Goal: Information Seeking & Learning: Learn about a topic

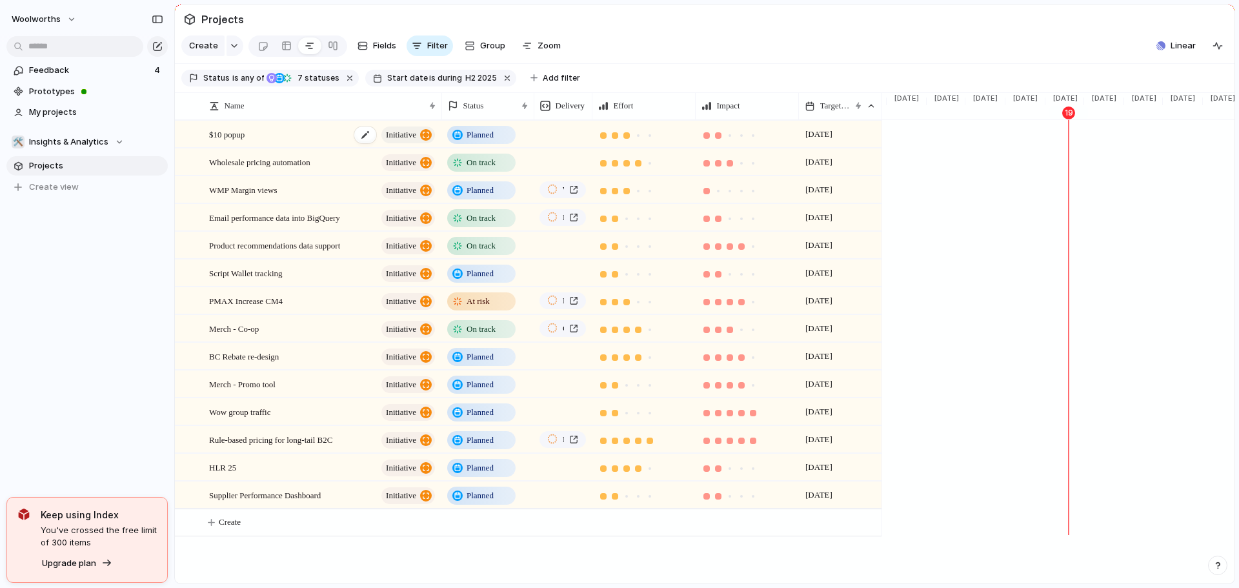
scroll to position [0, 1251]
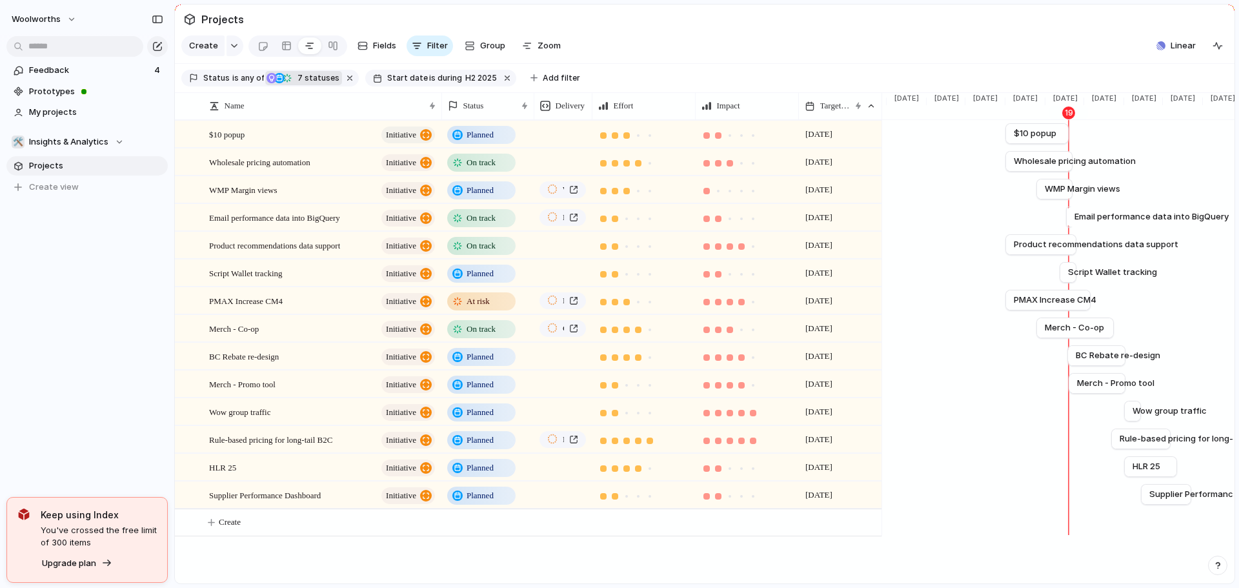
drag, startPoint x: 239, startPoint y: 86, endPoint x: 283, endPoint y: 85, distance: 43.3
click at [283, 85] on div "Status is any of Idea Planned On track At risk Off track Canceled Paused 7 stat…" at bounding box center [269, 78] width 177 height 17
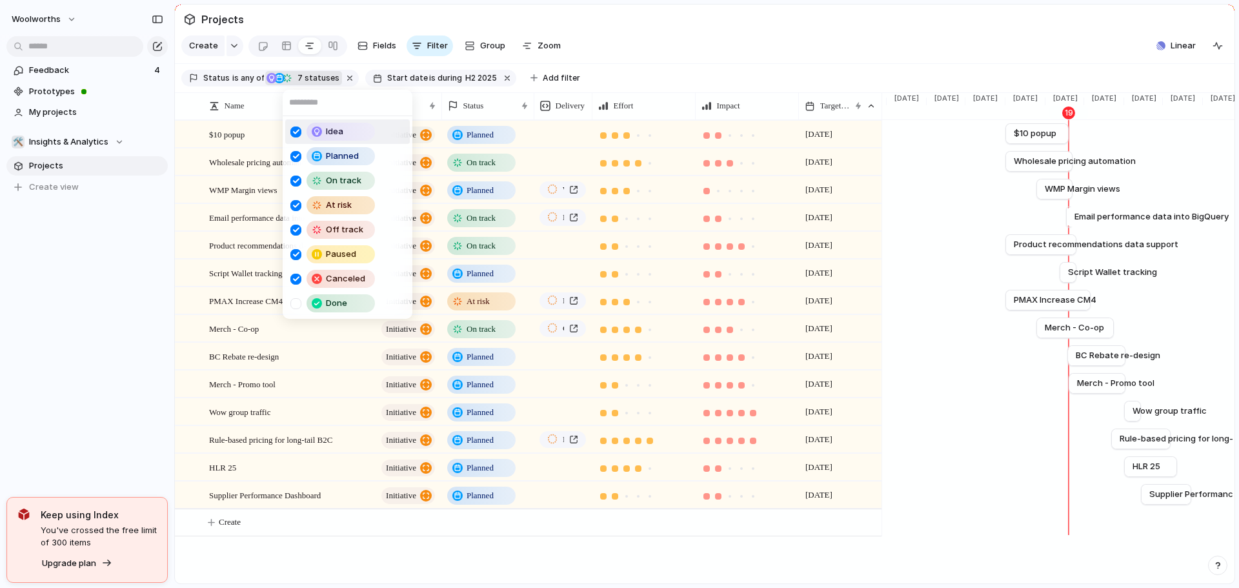
click at [304, 85] on div "Idea Planned On track At risk Off track Paused Canceled Done" at bounding box center [619, 294] width 1239 height 588
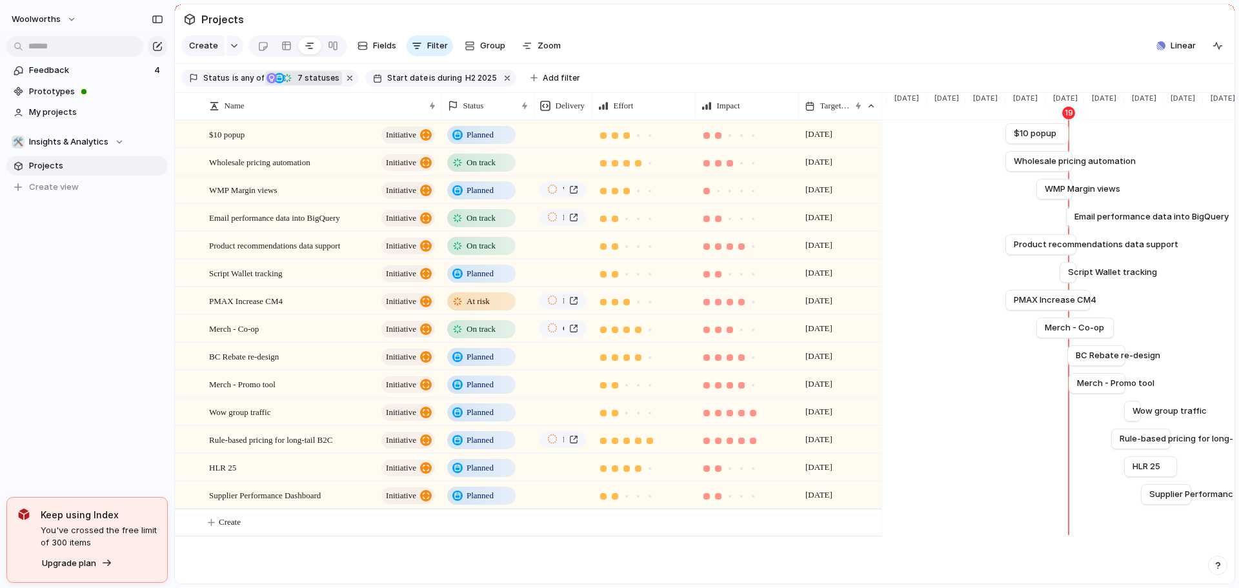
click at [304, 84] on span "7 statuses" at bounding box center [317, 78] width 46 height 12
click at [497, 52] on span "Group" at bounding box center [492, 45] width 25 height 13
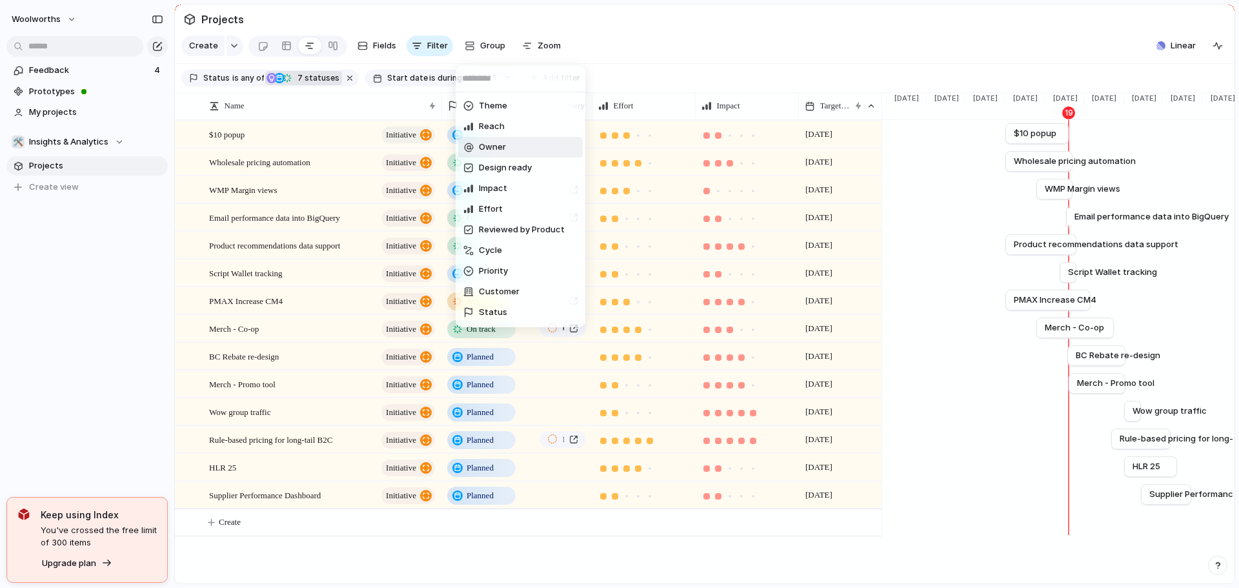
click at [423, 55] on div "Theme Reach Owner Design ready Impact Effort Reviewed by Product Cycle Priority…" at bounding box center [619, 294] width 1239 height 588
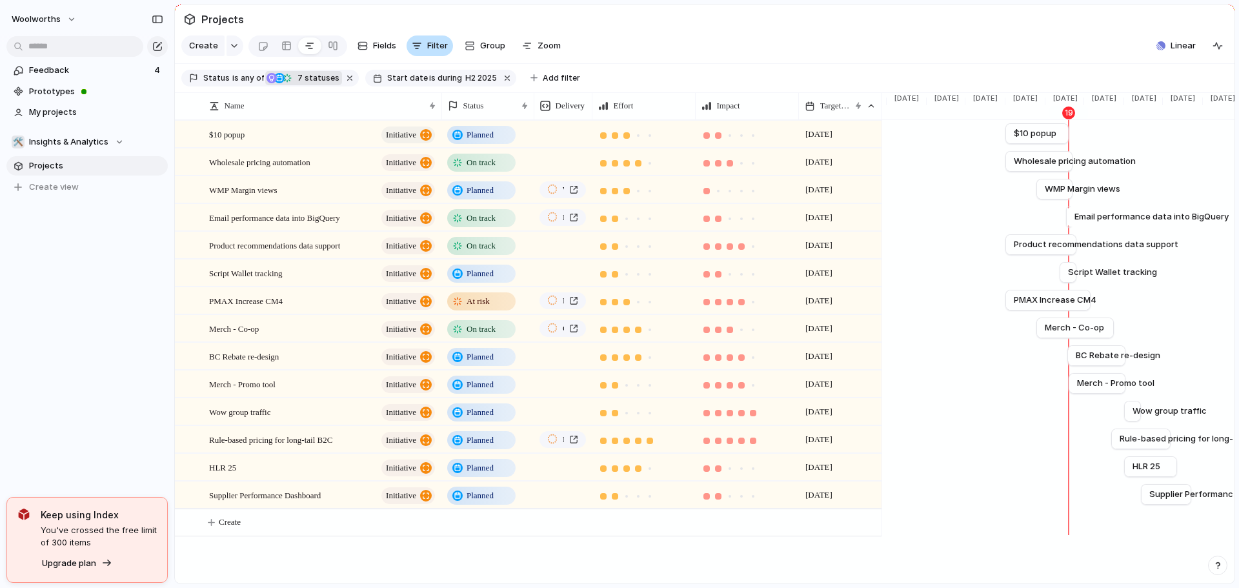
click at [415, 47] on div "button" at bounding box center [417, 46] width 10 height 10
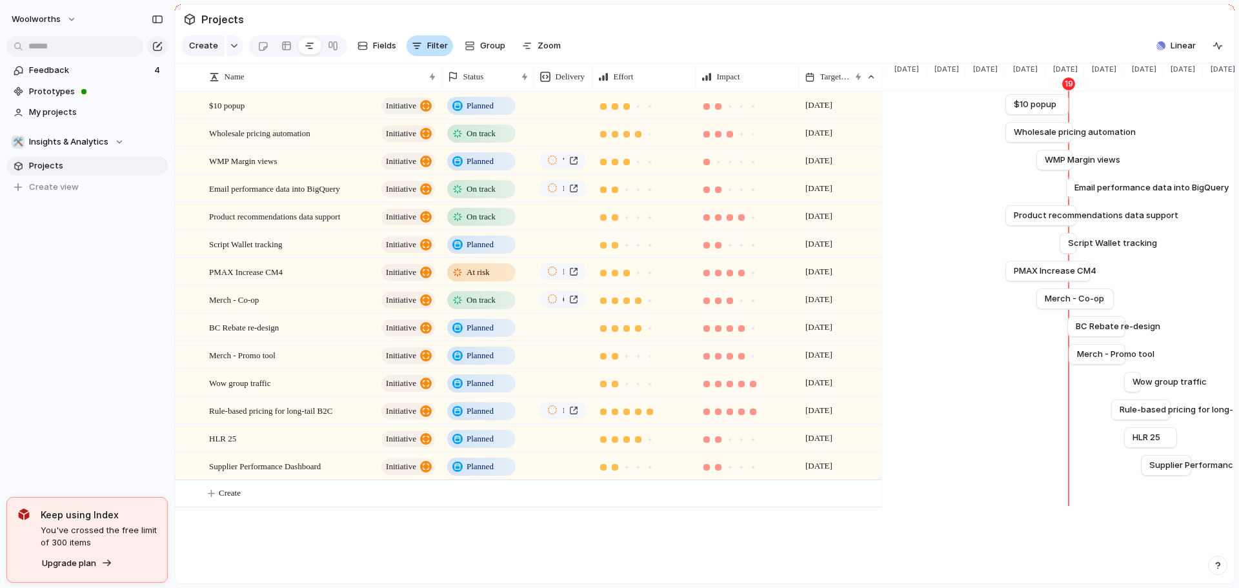
click at [415, 47] on div "button" at bounding box center [417, 46] width 10 height 10
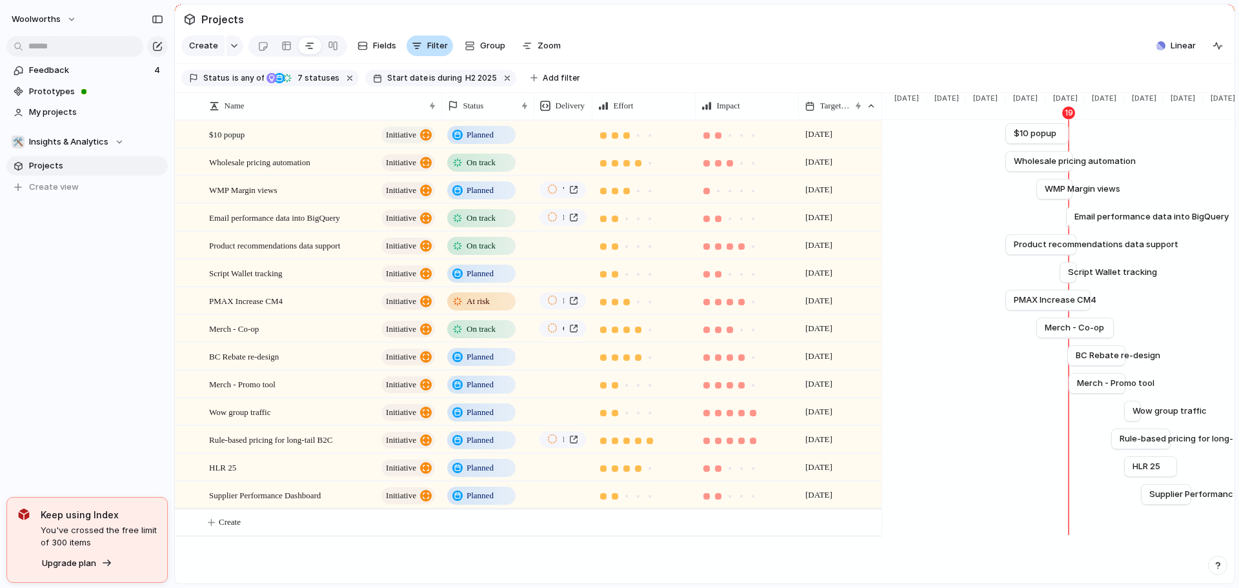
click at [415, 47] on div "button" at bounding box center [417, 46] width 10 height 10
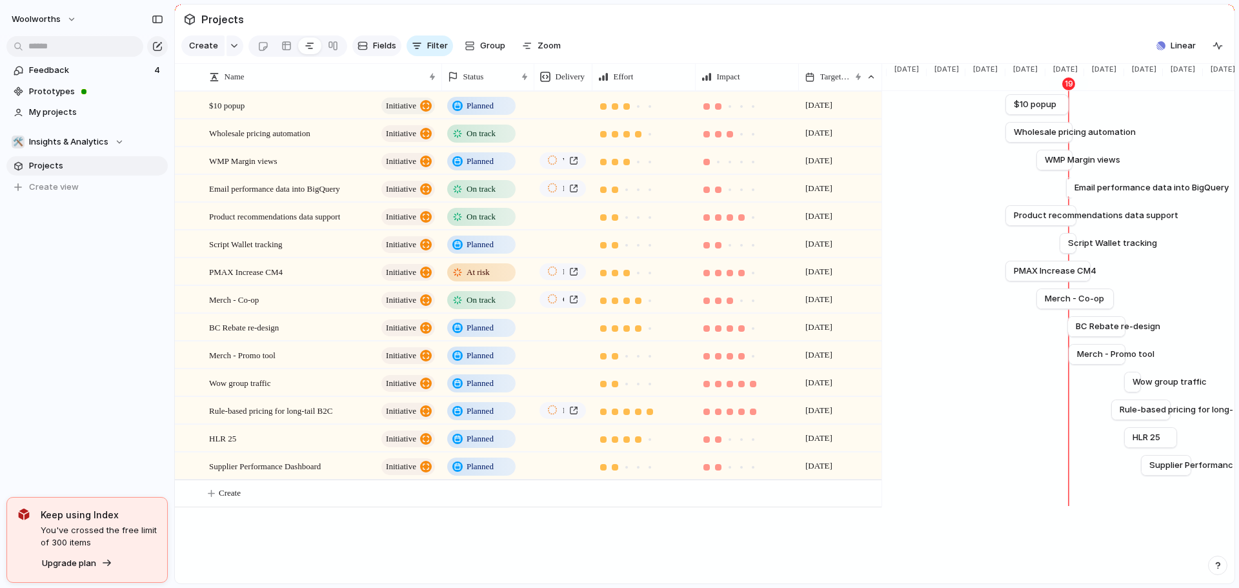
drag, startPoint x: 500, startPoint y: 48, endPoint x: 371, endPoint y: 45, distance: 129.1
click at [371, 45] on div "Create Fields Filter Group Zoom" at bounding box center [373, 46] width 385 height 26
click at [373, 45] on span "Fields" at bounding box center [384, 45] width 23 height 13
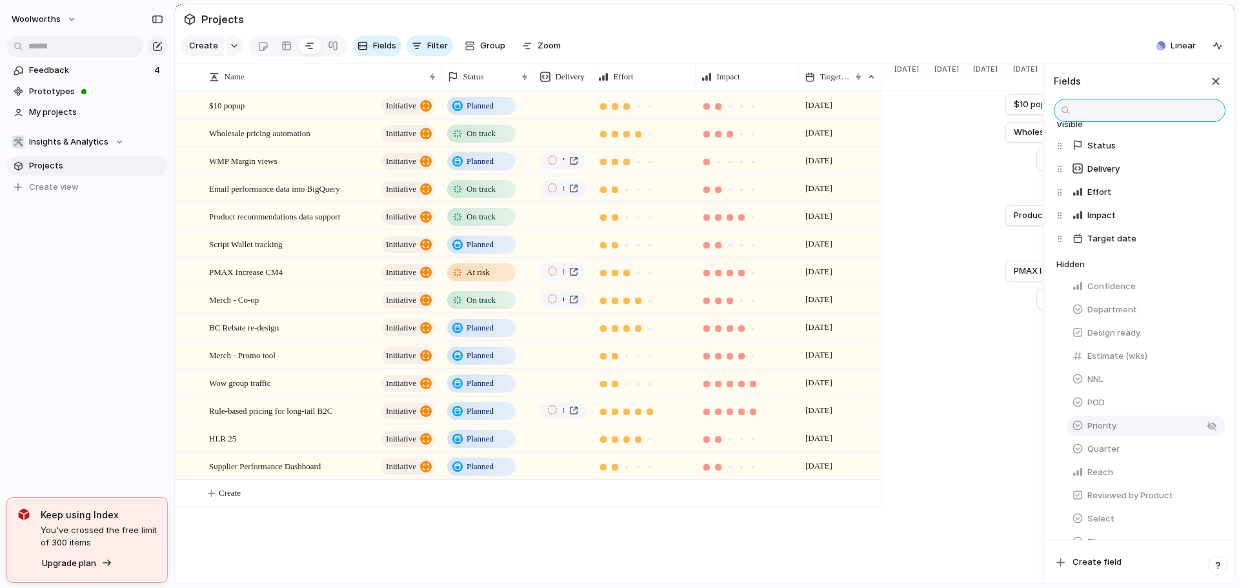
scroll to position [129, 0]
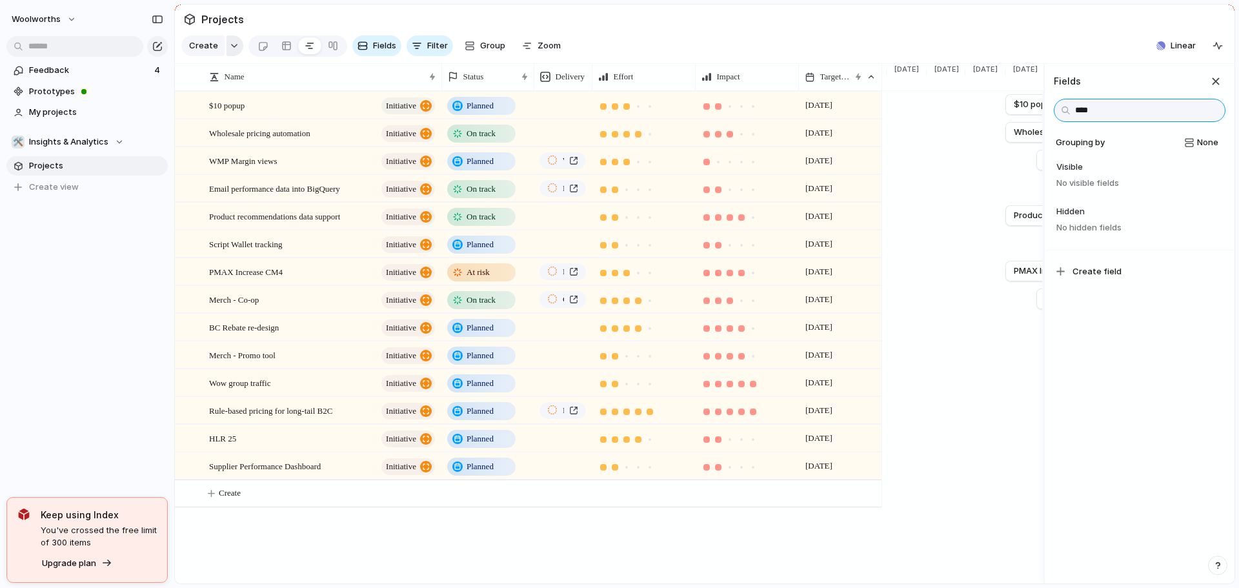
type input "****"
click at [236, 47] on button "button" at bounding box center [235, 45] width 17 height 21
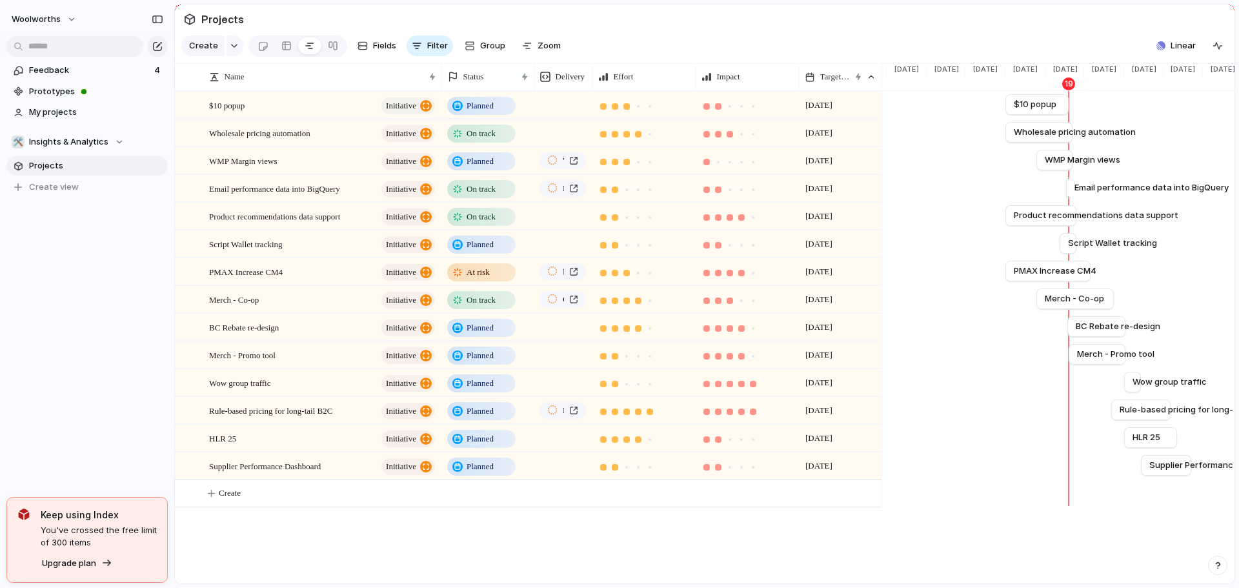
click at [1039, 48] on div "Workstream Strategic Focus Initiative New Program Launch Goal Objective Key res…" at bounding box center [619, 294] width 1239 height 588
click at [480, 52] on span "Group" at bounding box center [492, 45] width 25 height 13
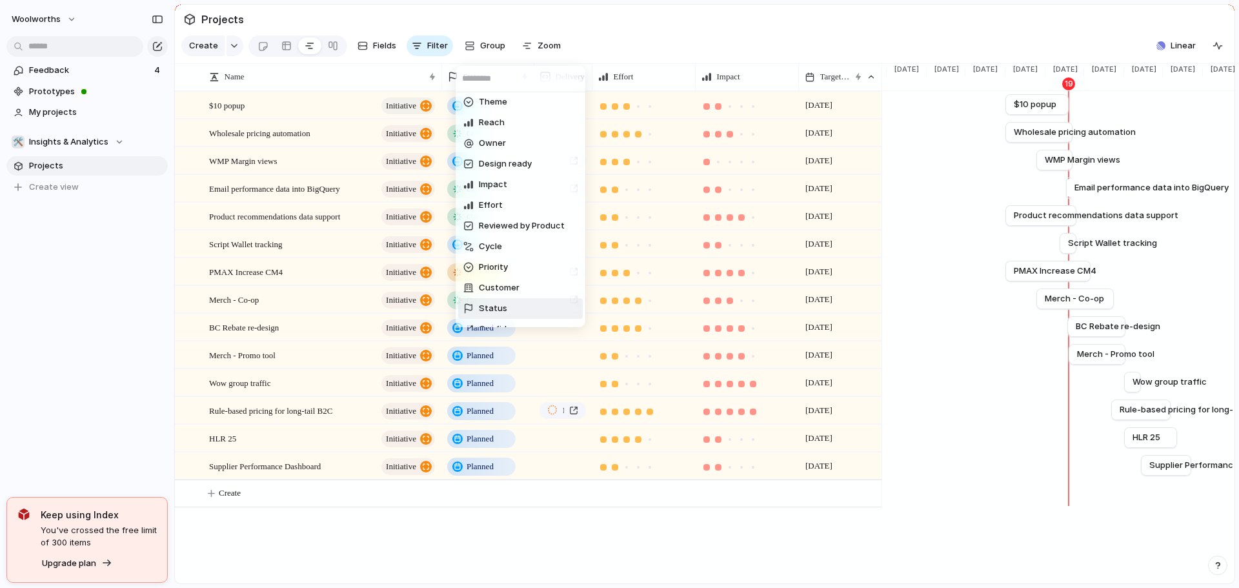
scroll to position [0, 0]
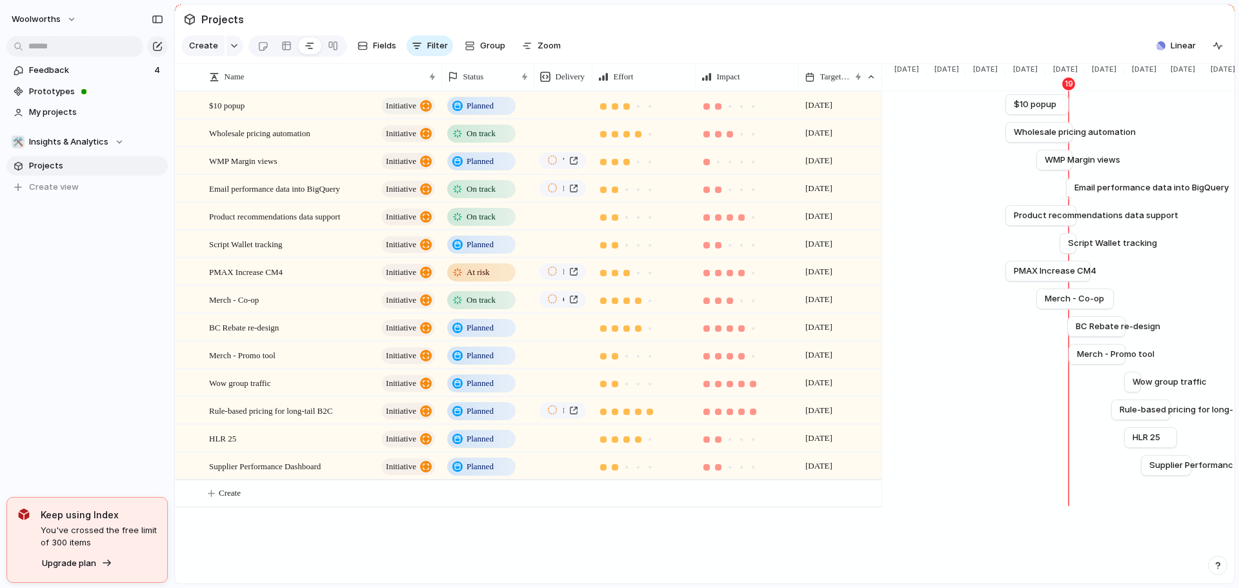
click at [539, 52] on div "Theme Reach Owner Design ready Impact Effort Reviewed by Product Cycle Priority…" at bounding box center [619, 294] width 1239 height 588
click at [539, 52] on span "Zoom" at bounding box center [549, 45] width 23 height 13
click at [483, 49] on span "Group" at bounding box center [492, 45] width 25 height 13
click at [399, 40] on div "Theme Reach Owner Design ready Impact Effort Reviewed by Product Cycle Priority…" at bounding box center [619, 294] width 1239 height 588
click at [382, 50] on span "Fields" at bounding box center [384, 45] width 23 height 13
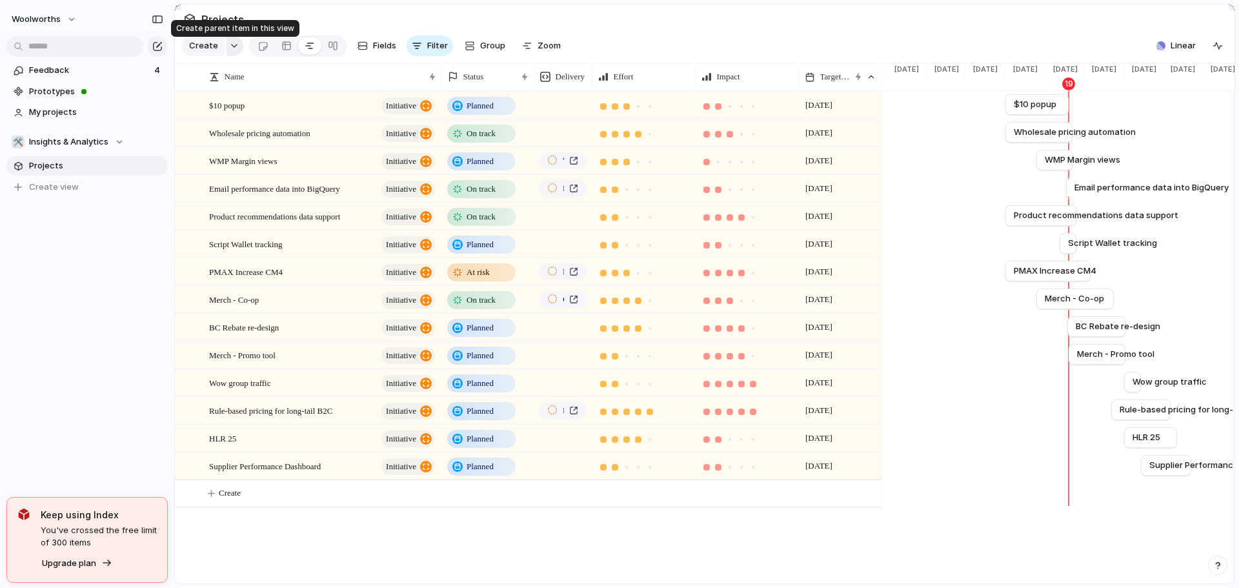
click at [227, 46] on button "button" at bounding box center [235, 45] width 17 height 21
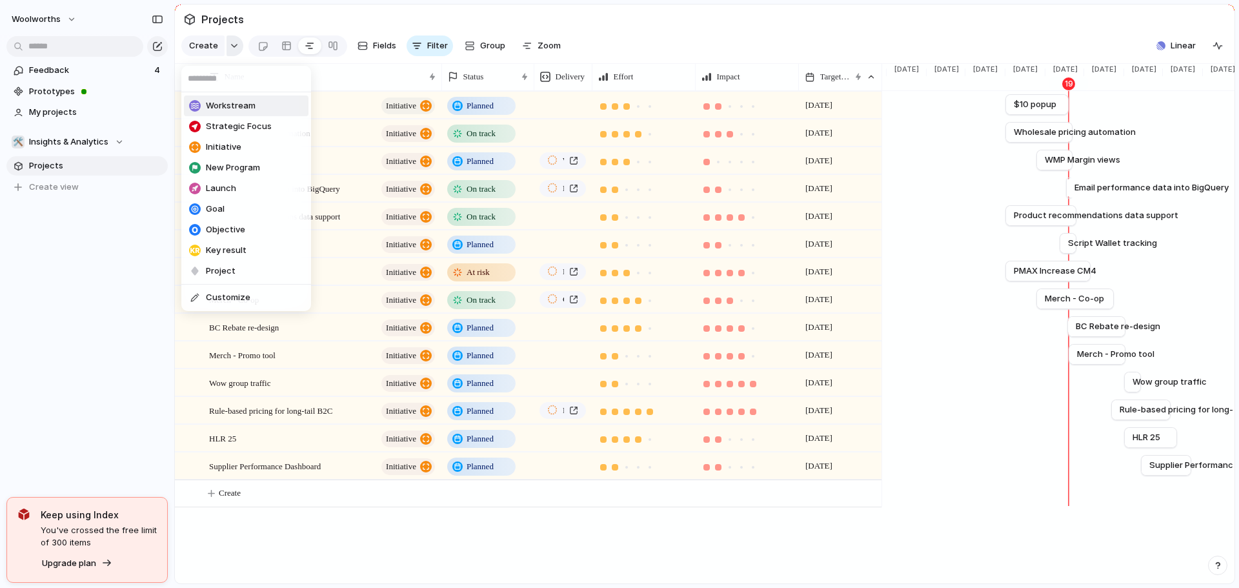
click at [228, 46] on div "Workstream Strategic Focus Initiative New Program Launch Goal Objective Key res…" at bounding box center [619, 294] width 1239 height 588
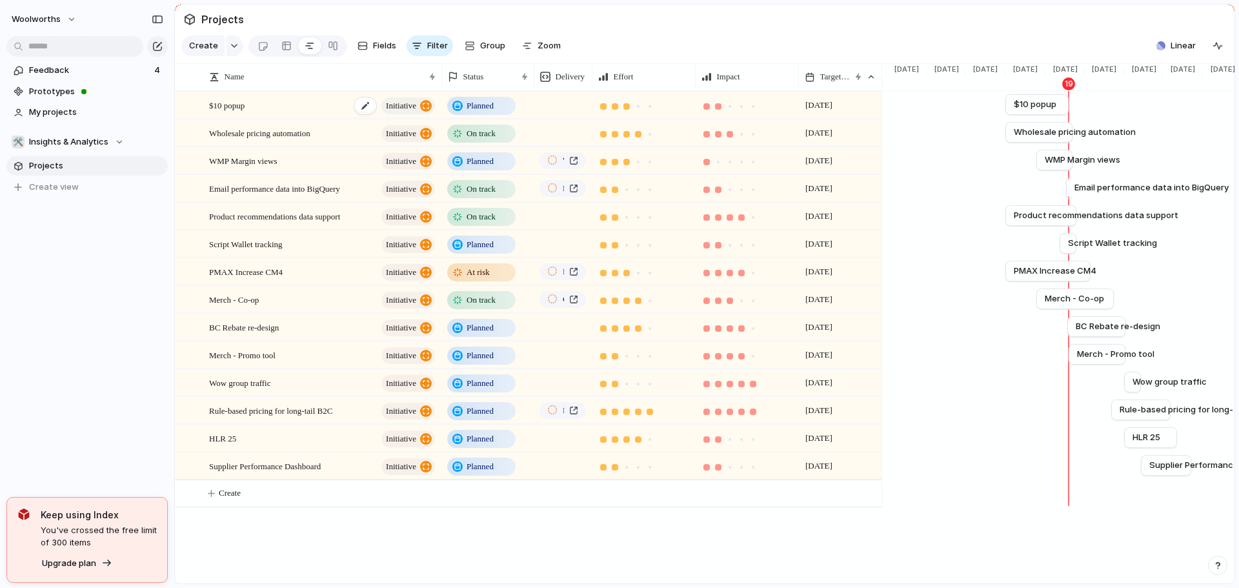
click at [229, 112] on span "$10 popup" at bounding box center [226, 104] width 35 height 15
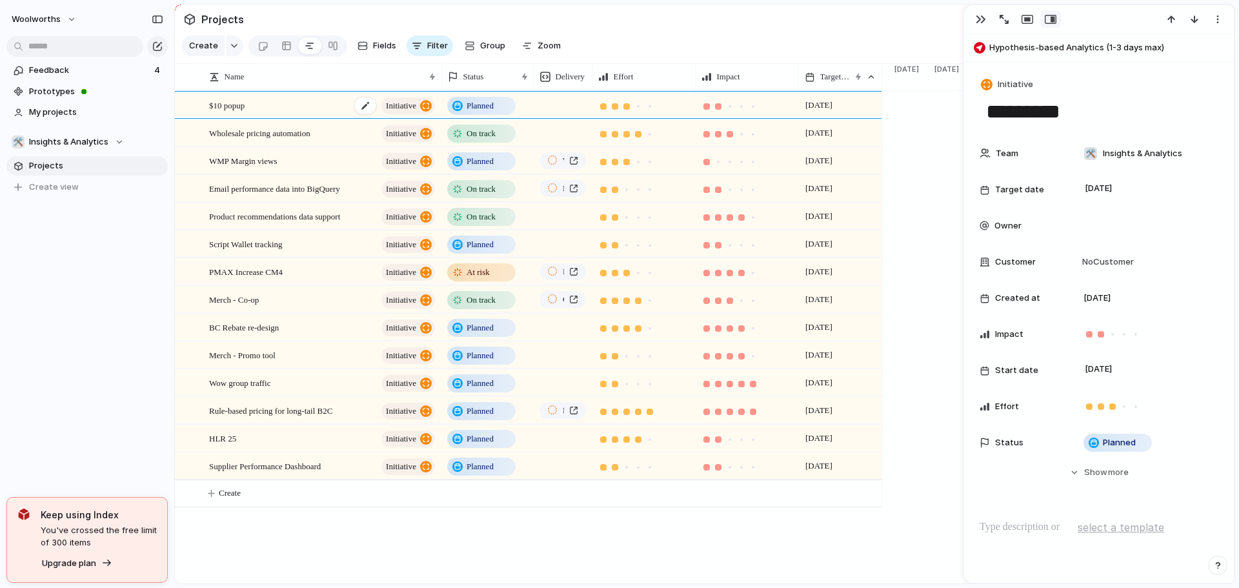
click at [423, 112] on div "button" at bounding box center [426, 106] width 12 height 12
click at [978, 44] on div "button" at bounding box center [980, 48] width 12 height 12
type textarea "**********"
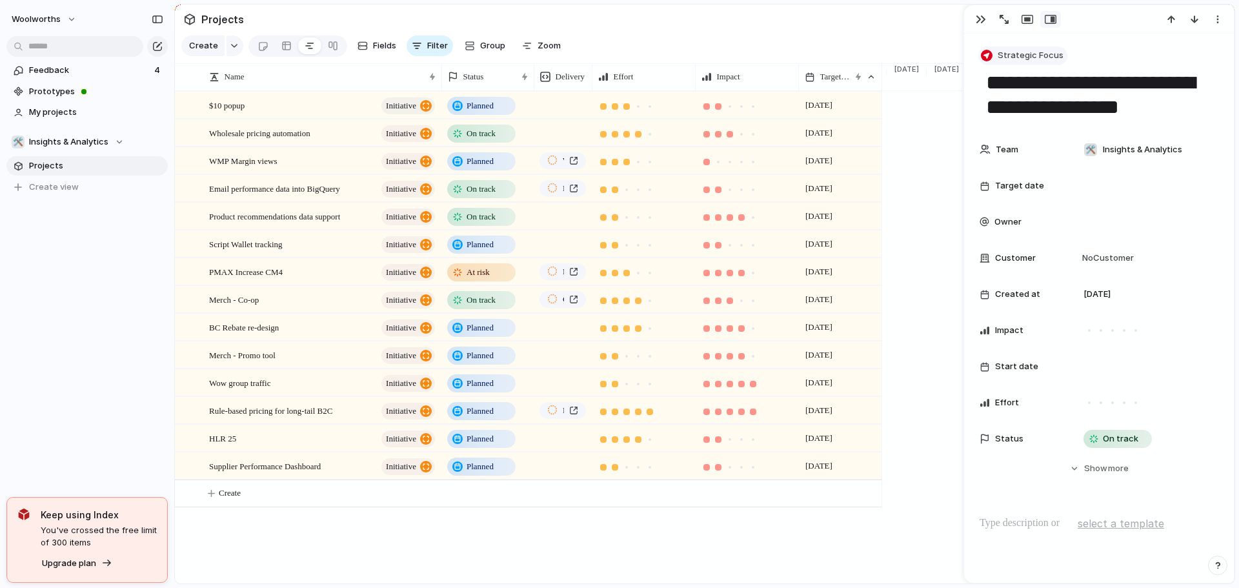
click at [990, 53] on div "button" at bounding box center [987, 56] width 12 height 12
click at [1172, 59] on div "Workstream Strategic Focus Initiative New Program Launch Goal Objective Key res…" at bounding box center [619, 294] width 1239 height 588
click at [982, 25] on button "button" at bounding box center [981, 19] width 21 height 17
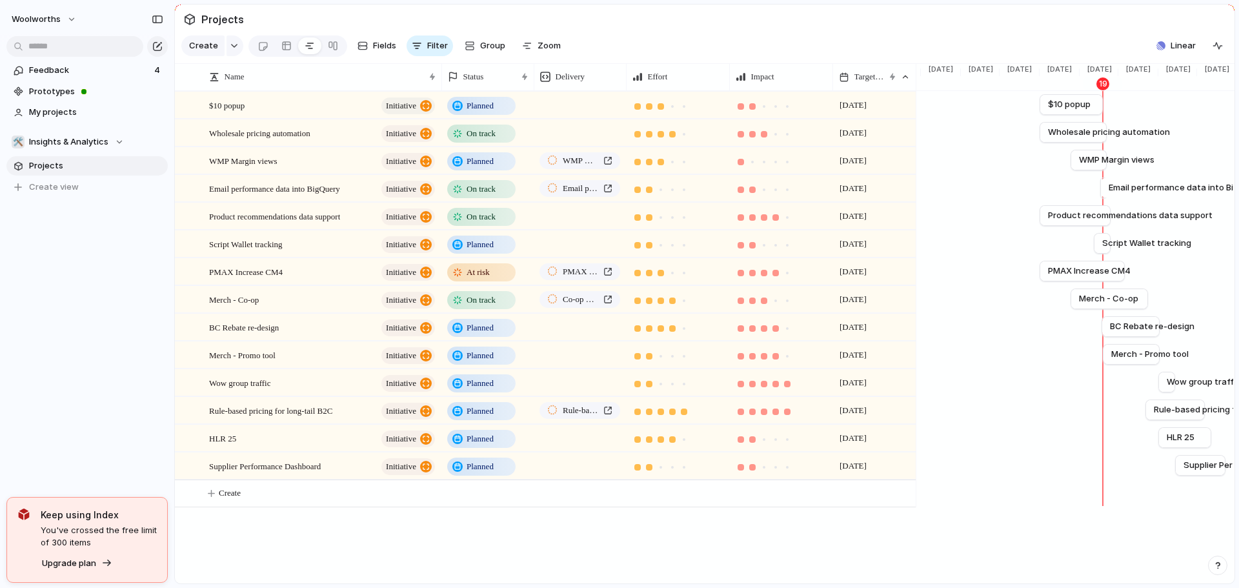
drag, startPoint x: 594, startPoint y: 86, endPoint x: 601, endPoint y: 83, distance: 7.8
click at [623, 83] on div at bounding box center [626, 76] width 6 height 27
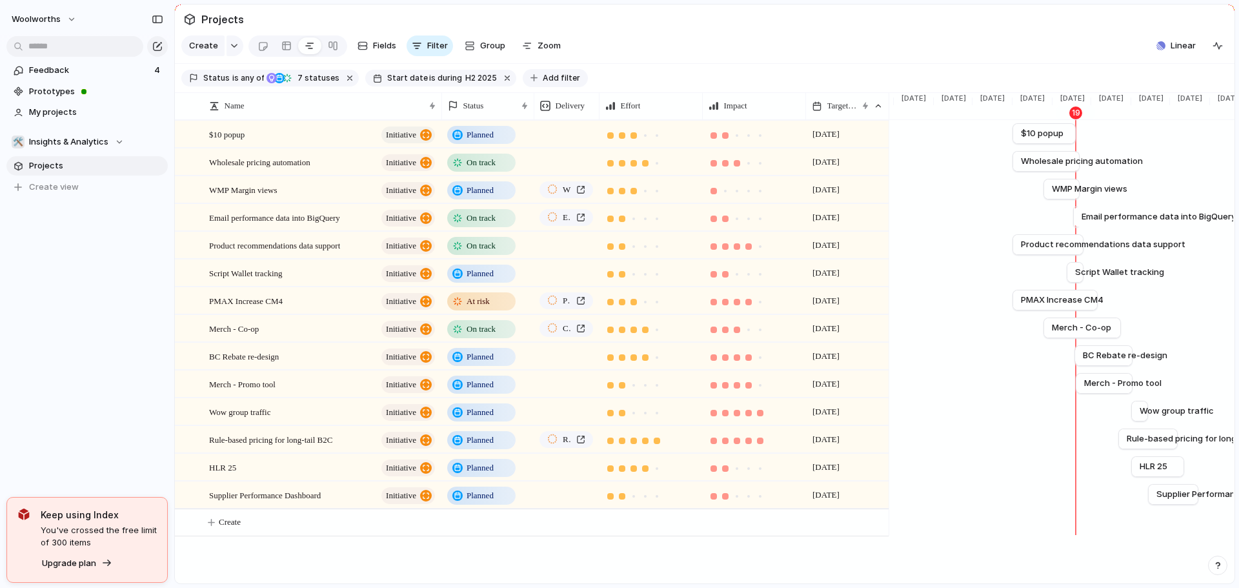
click at [549, 82] on span "Add filter" at bounding box center [561, 78] width 37 height 12
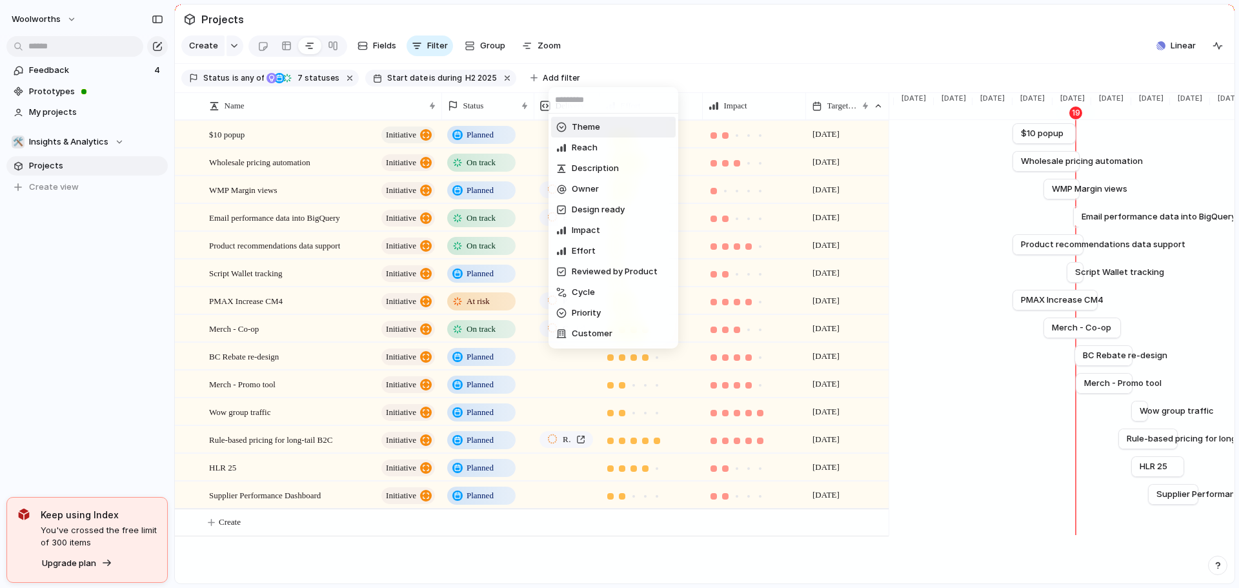
click at [912, 70] on div "Theme Reach Description Owner Design ready Impact Effort Reviewed by Product Cy…" at bounding box center [619, 294] width 1239 height 588
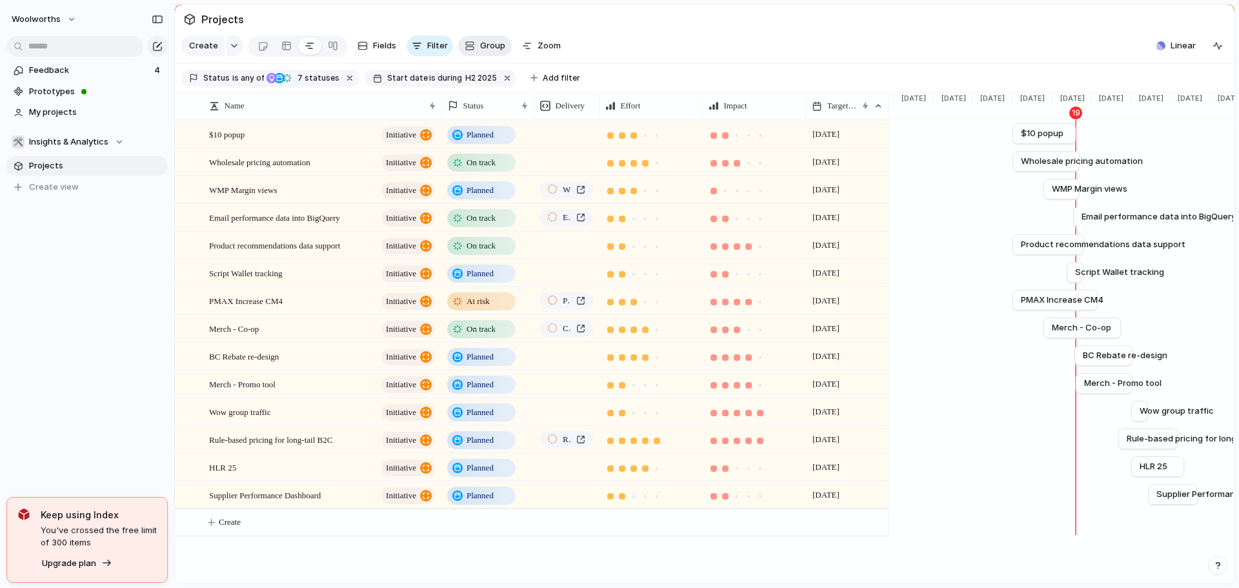
click at [476, 54] on button "Group" at bounding box center [485, 45] width 54 height 21
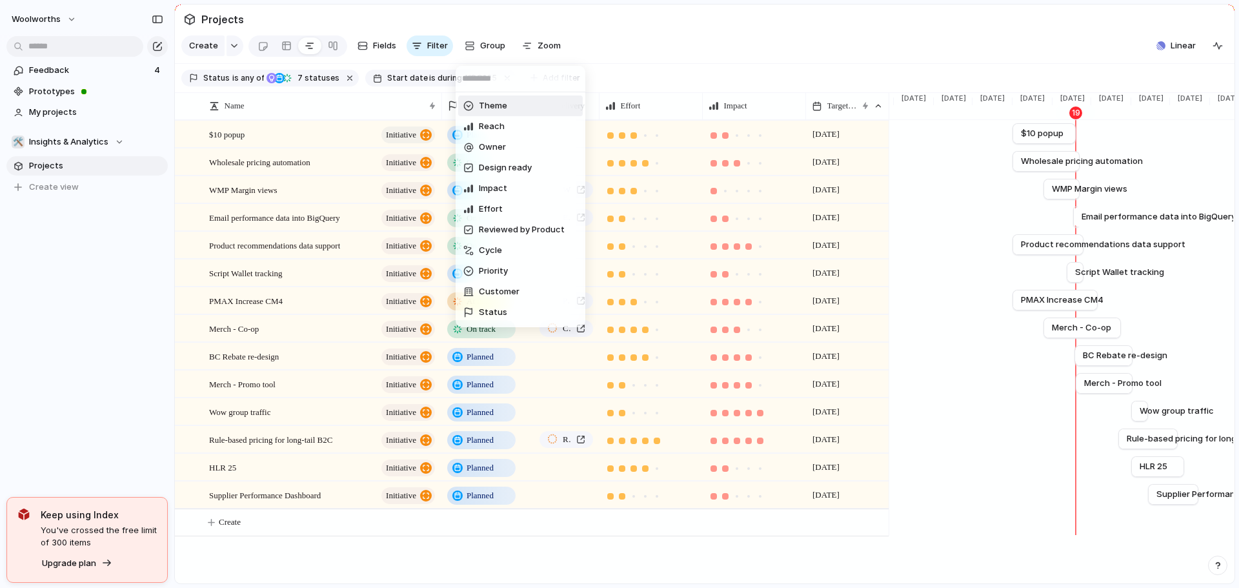
click at [545, 56] on div "Theme Reach Owner Design ready Impact Effort Reviewed by Product Cycle Priority…" at bounding box center [619, 294] width 1239 height 588
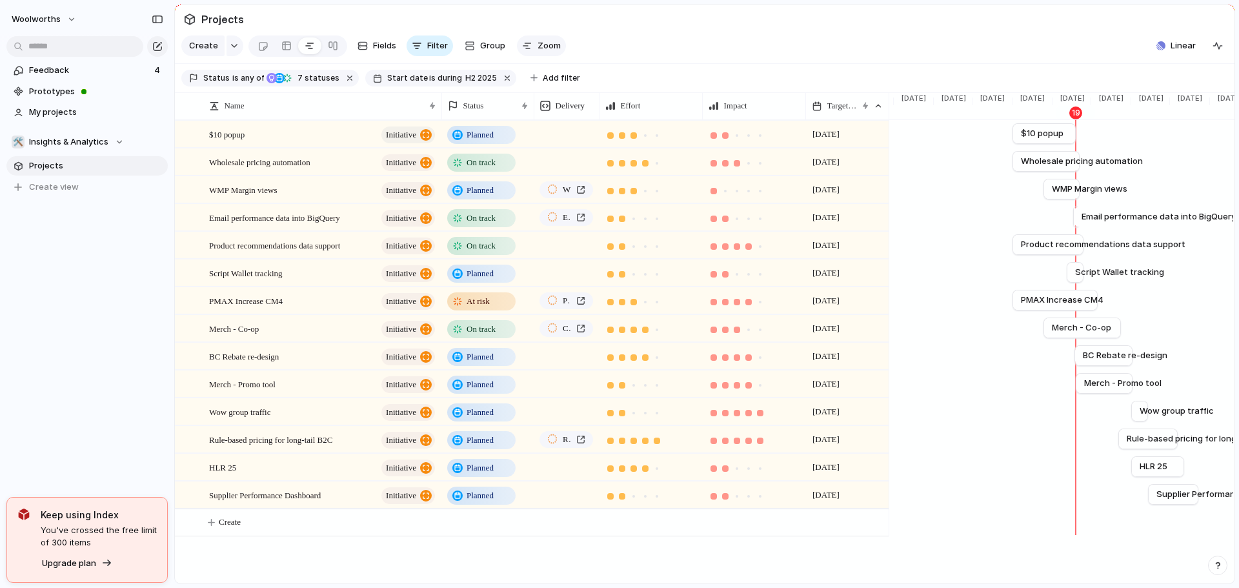
click at [538, 48] on span "Zoom" at bounding box center [549, 45] width 23 height 13
click at [389, 50] on span "Fields" at bounding box center [384, 45] width 23 height 13
click at [418, 143] on button "initiative" at bounding box center [408, 134] width 54 height 17
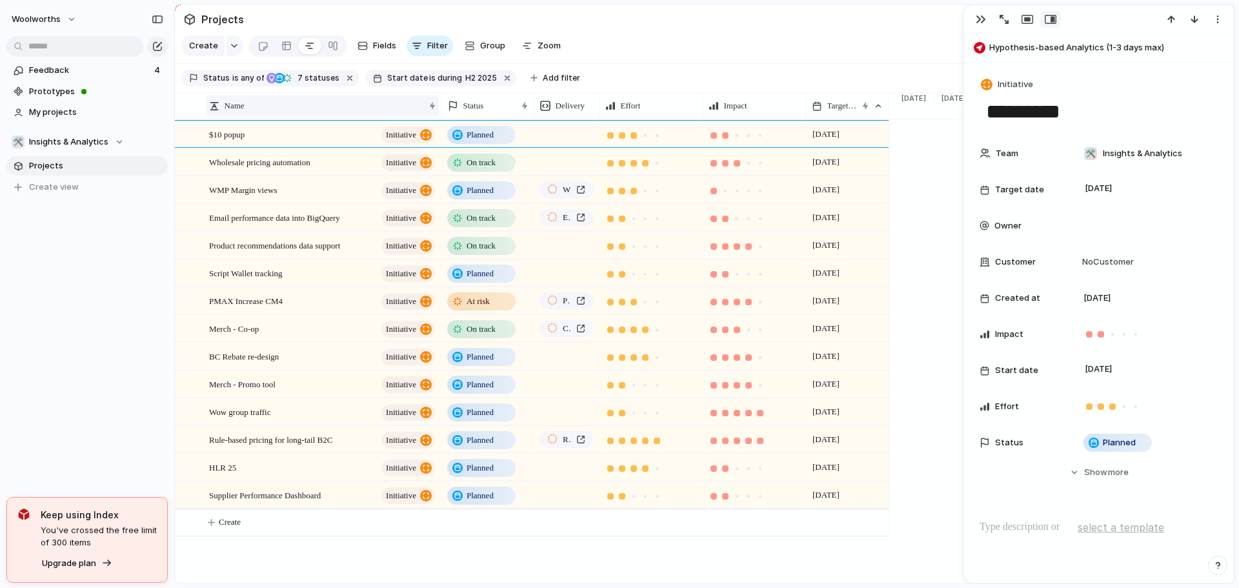
click at [428, 116] on div "Name" at bounding box center [322, 106] width 233 height 21
click at [232, 51] on div "Sort ascending Sort descending" at bounding box center [619, 294] width 1239 height 588
click at [288, 48] on div at bounding box center [286, 45] width 10 height 21
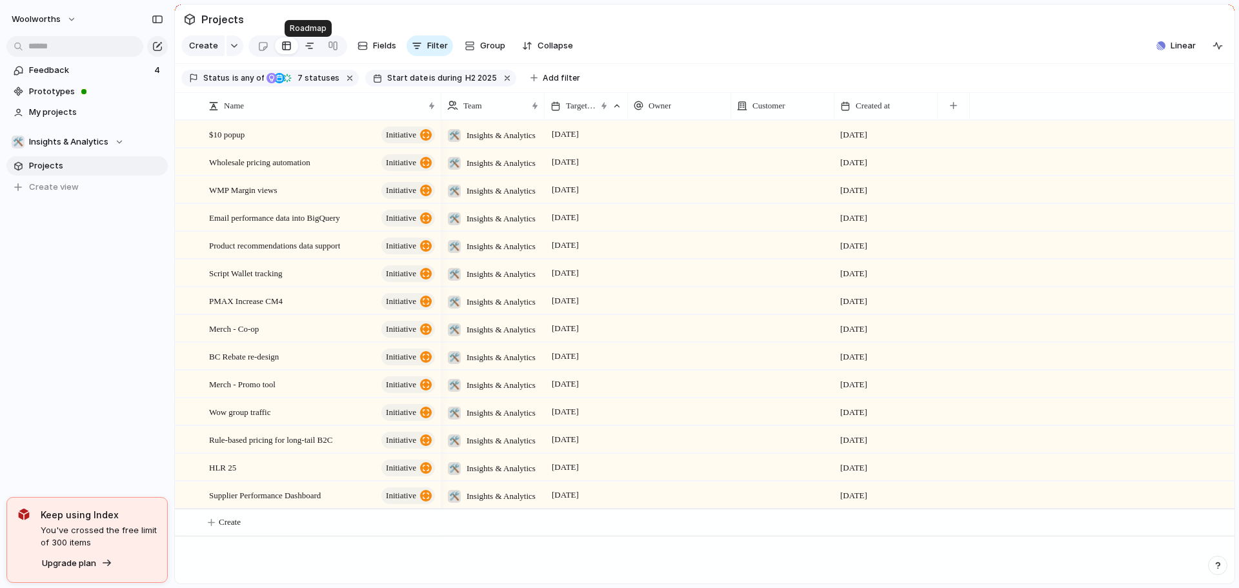
click at [305, 48] on div at bounding box center [310, 45] width 10 height 21
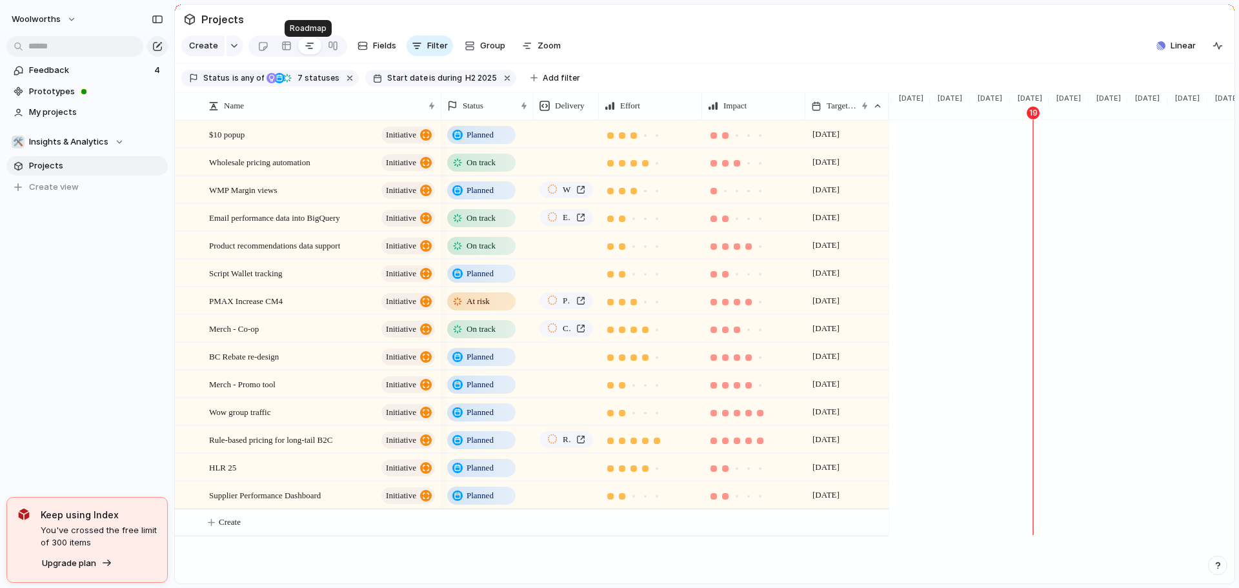
scroll to position [0, 1294]
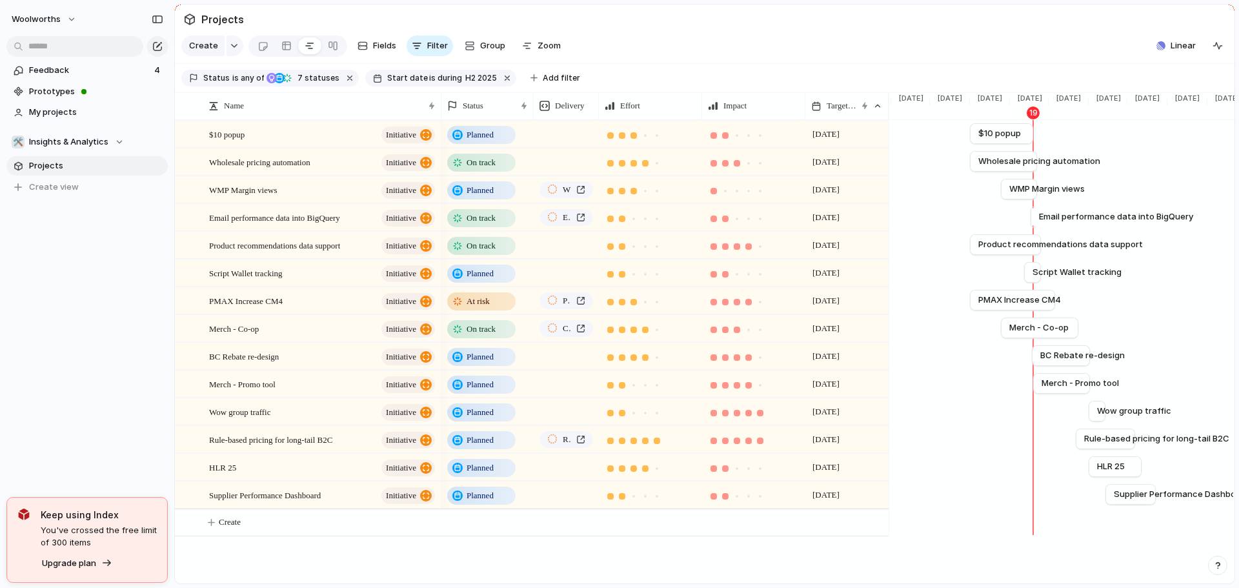
click at [397, 84] on span "Start date" at bounding box center [407, 78] width 41 height 12
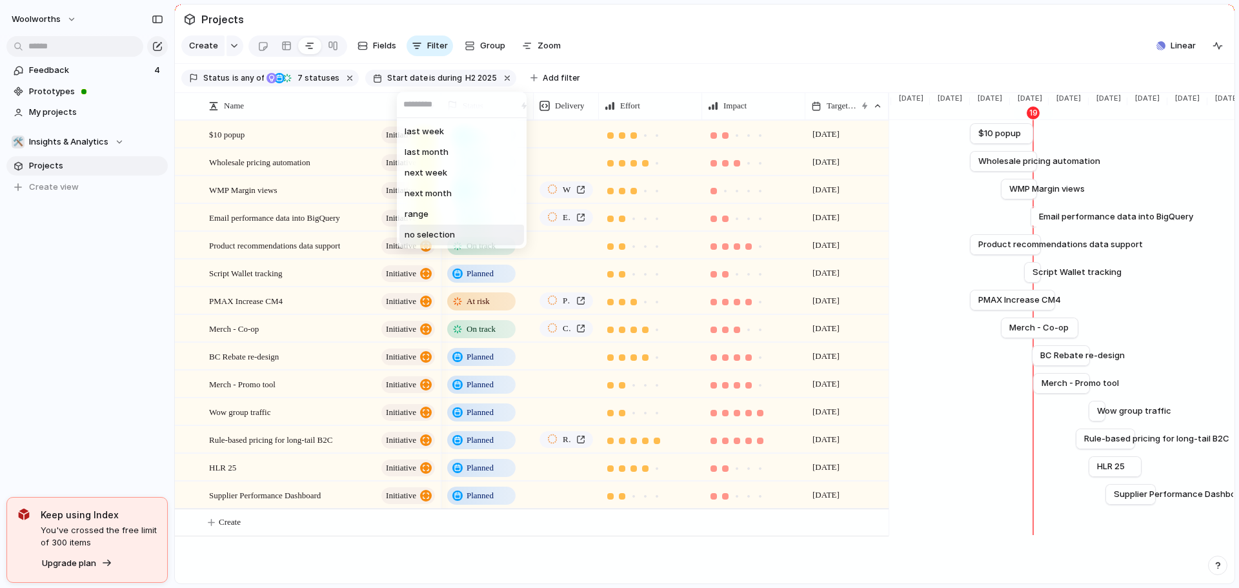
click at [437, 236] on span "no selection" at bounding box center [430, 234] width 50 height 13
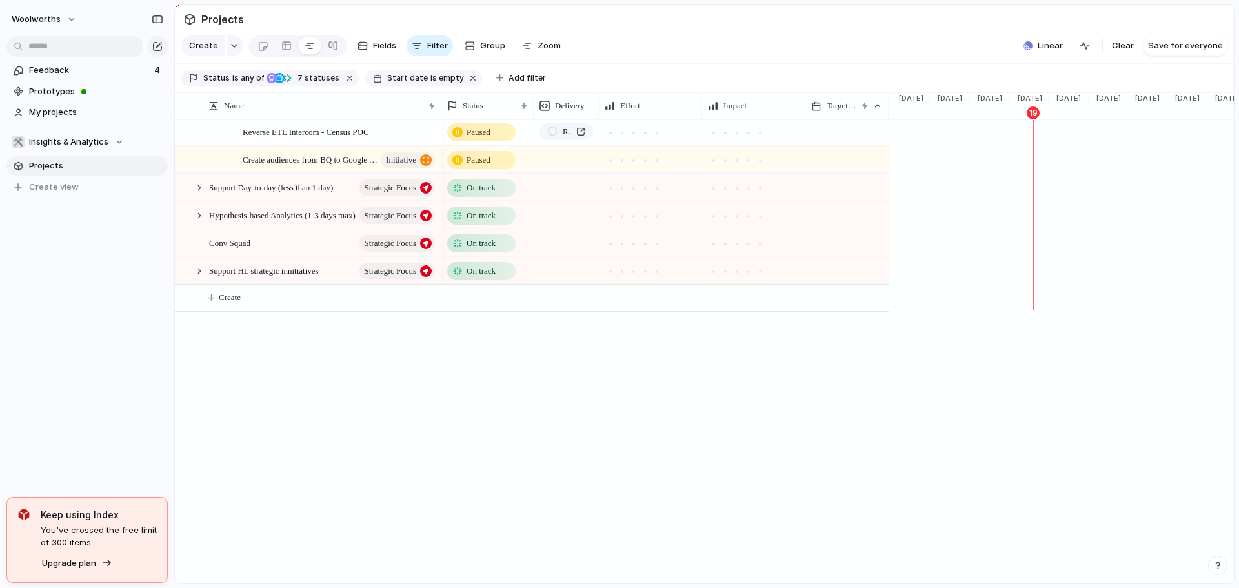
scroll to position [0, 0]
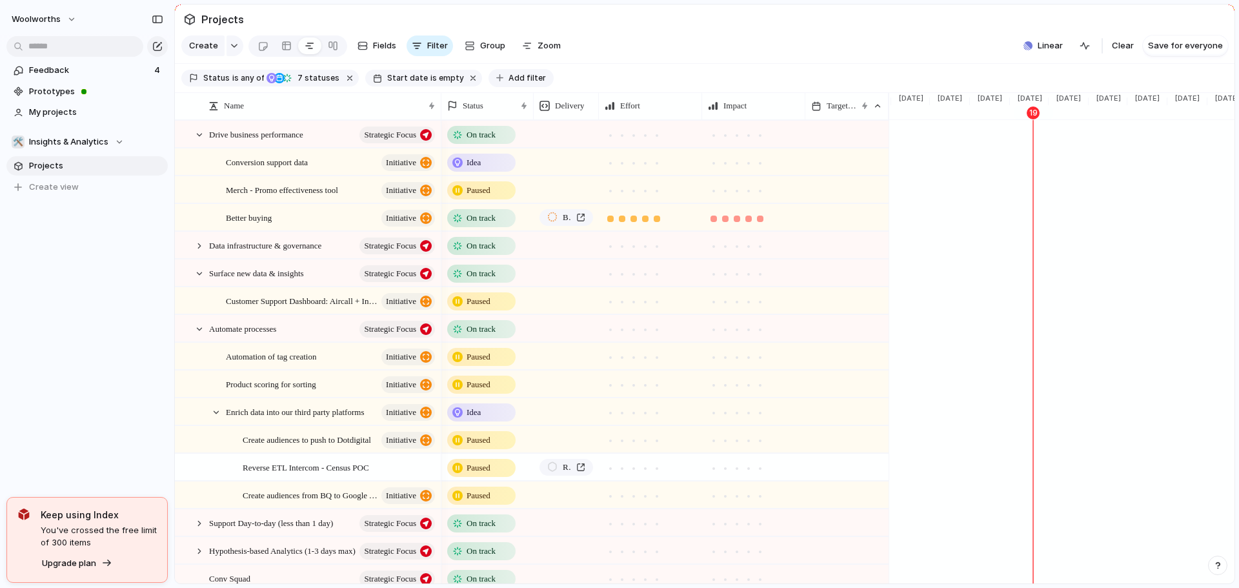
click at [508, 82] on span "Add filter" at bounding box center [526, 78] width 37 height 12
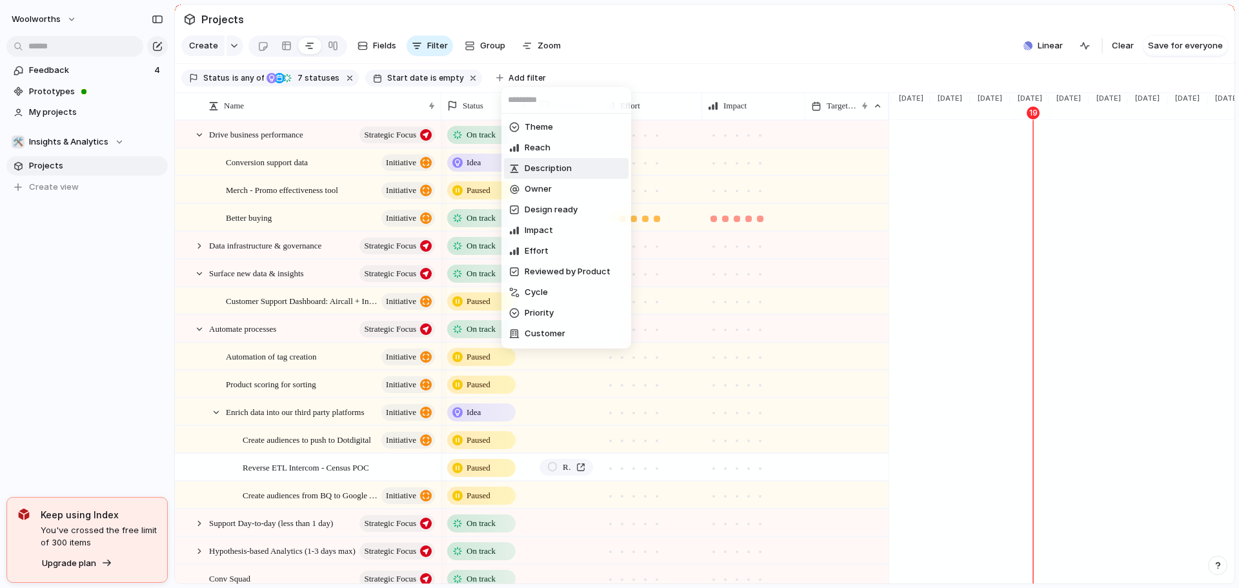
click at [450, 85] on div "Theme Reach Description Owner Design ready Impact Effort Reviewed by Product Cy…" at bounding box center [619, 294] width 1239 height 588
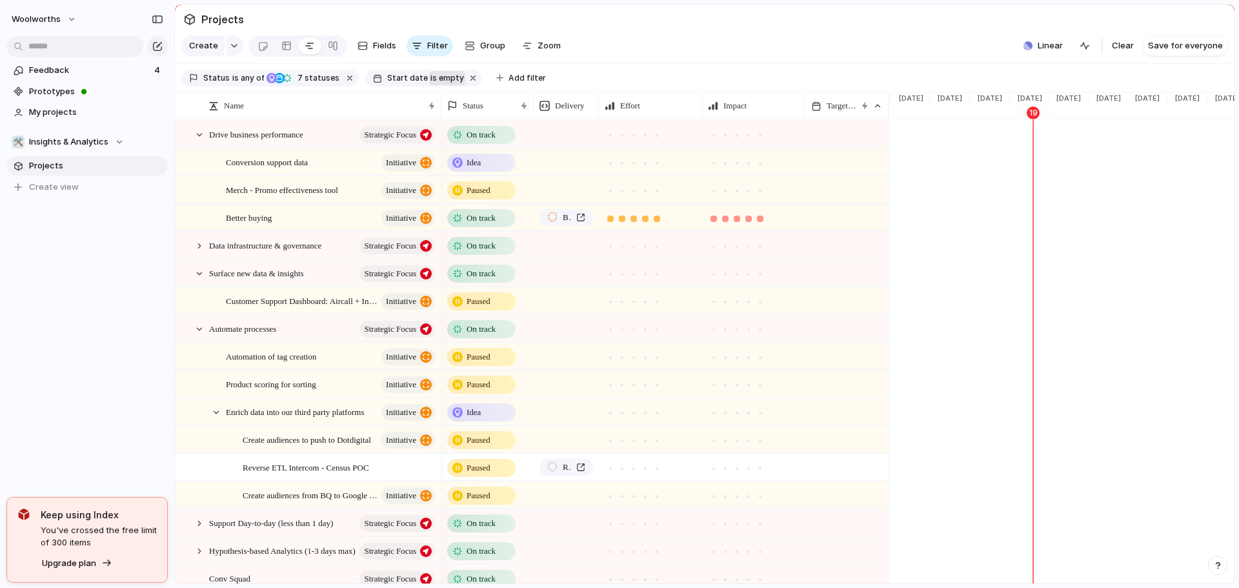
click at [442, 84] on span "is empty" at bounding box center [447, 78] width 34 height 12
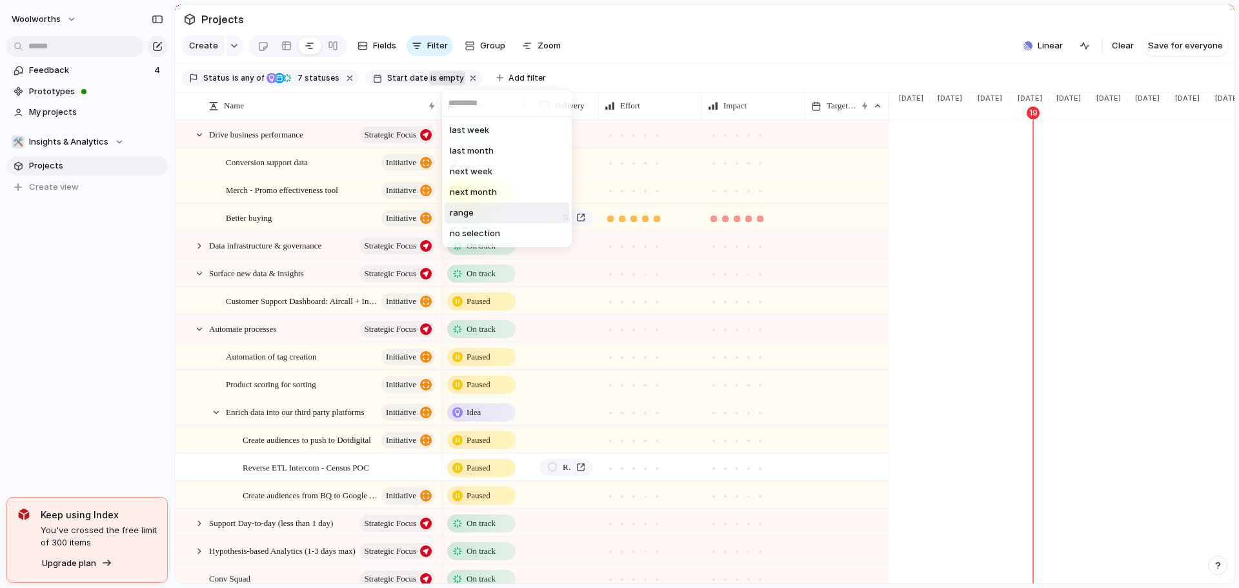
click at [489, 216] on li "range" at bounding box center [507, 213] width 125 height 21
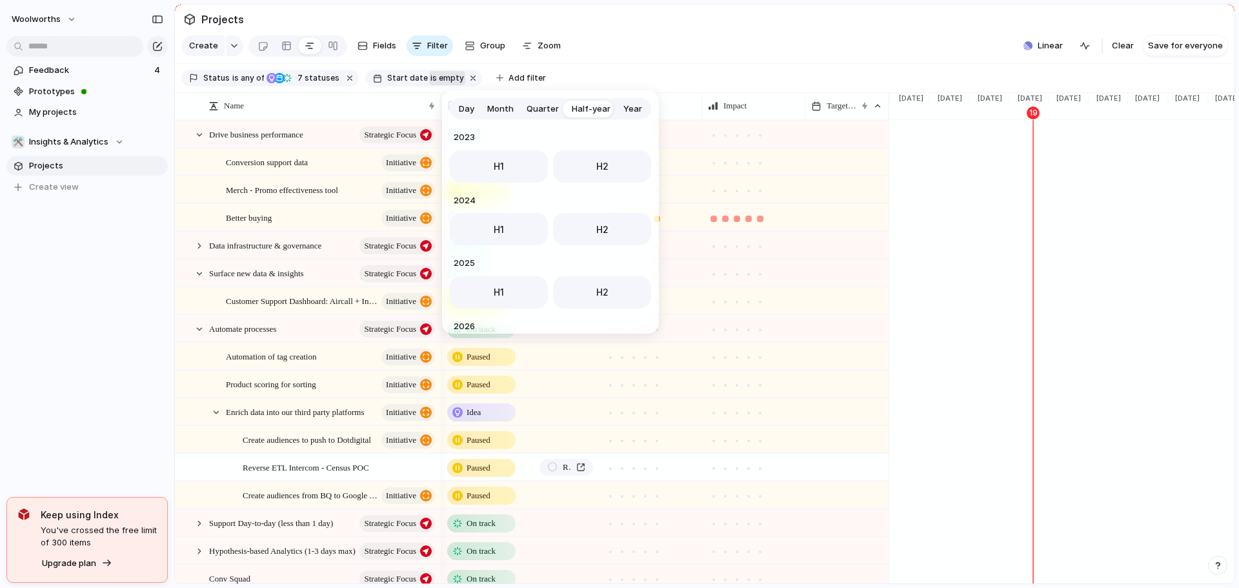
scroll to position [130, 0]
click at [576, 223] on button "H2" at bounding box center [602, 225] width 98 height 32
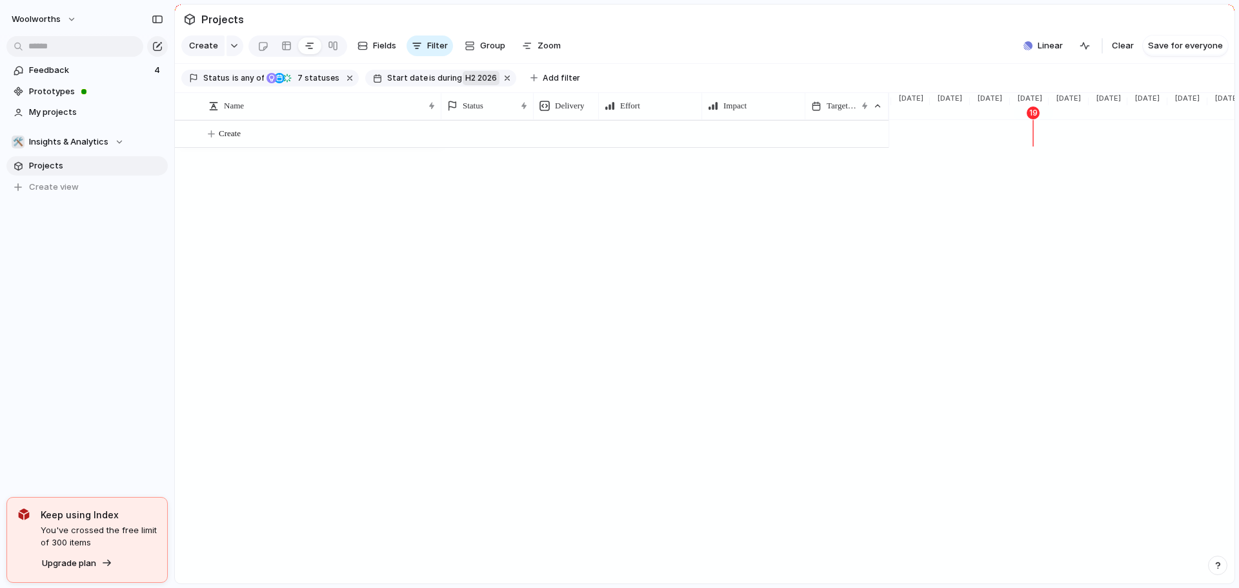
click at [466, 83] on span "H2 2026" at bounding box center [481, 78] width 32 height 12
click at [452, 81] on div "last week last month next week next month range no selection" at bounding box center [619, 294] width 1239 height 588
click at [468, 84] on span "H2 2026" at bounding box center [481, 78] width 32 height 12
click at [511, 220] on li "range" at bounding box center [532, 214] width 125 height 21
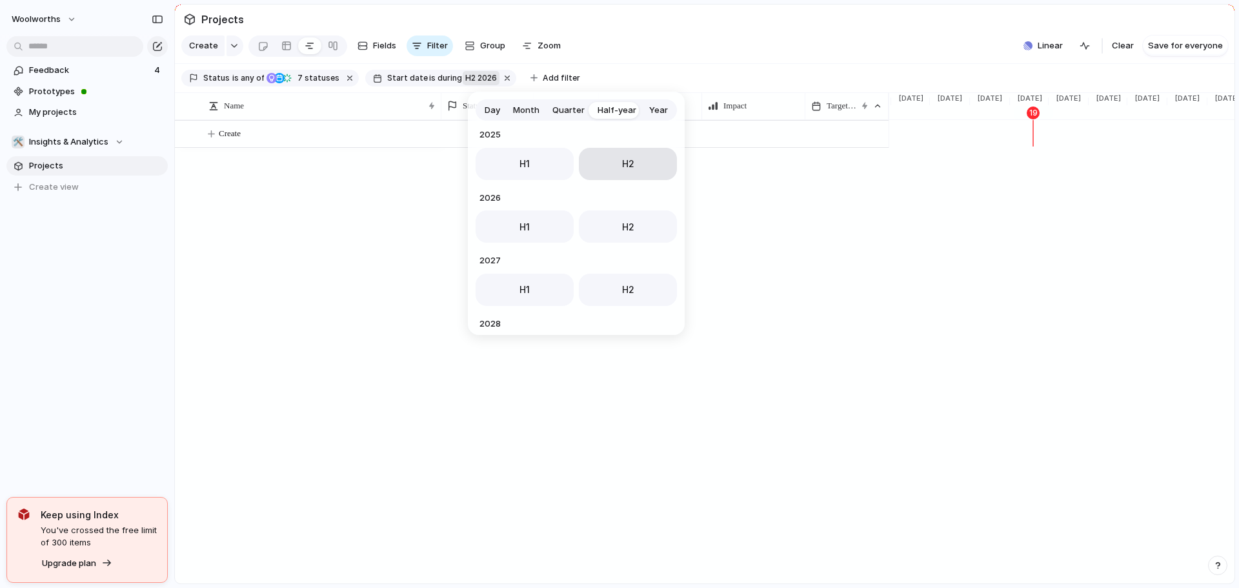
click at [622, 168] on span "H2" at bounding box center [628, 164] width 12 height 14
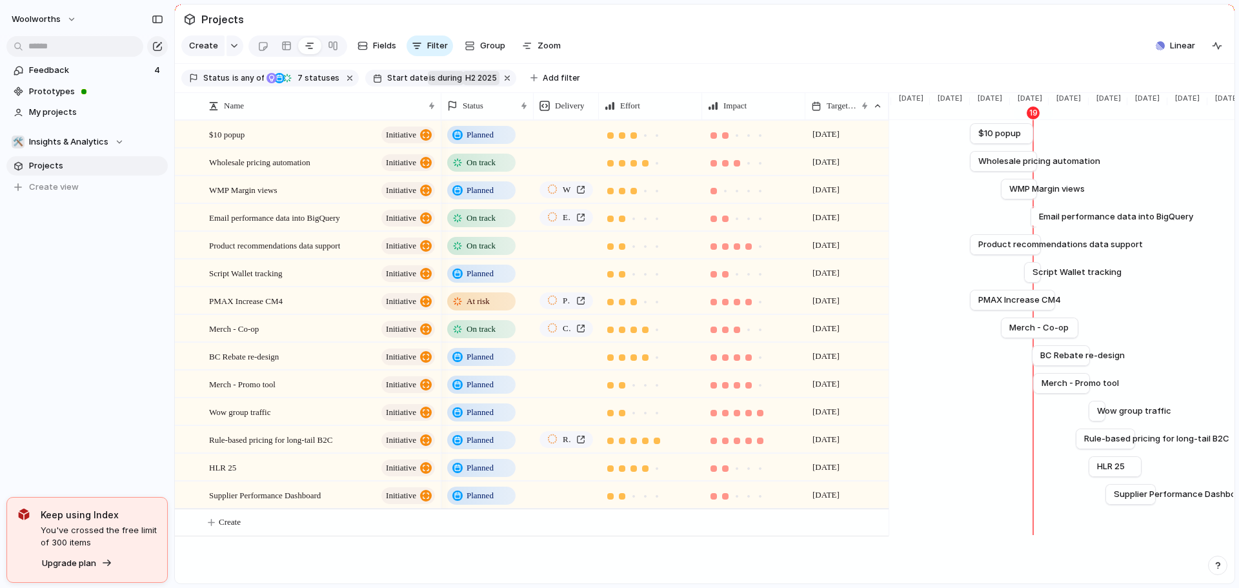
click at [436, 82] on span "during" at bounding box center [449, 78] width 26 height 12
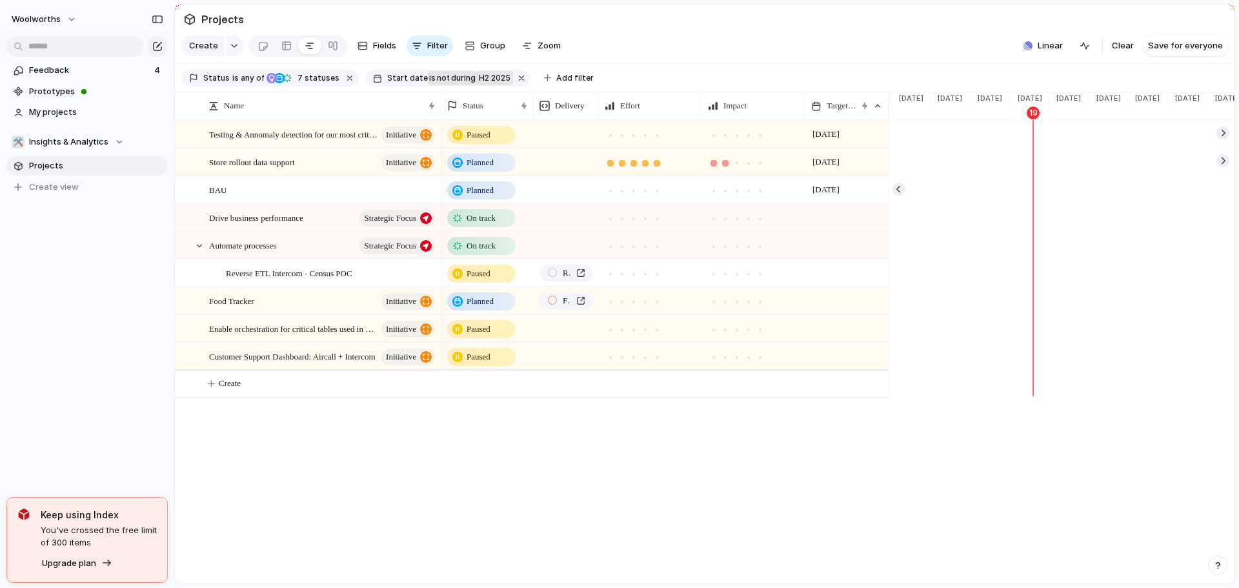
click at [449, 84] on span "during" at bounding box center [462, 78] width 26 height 12
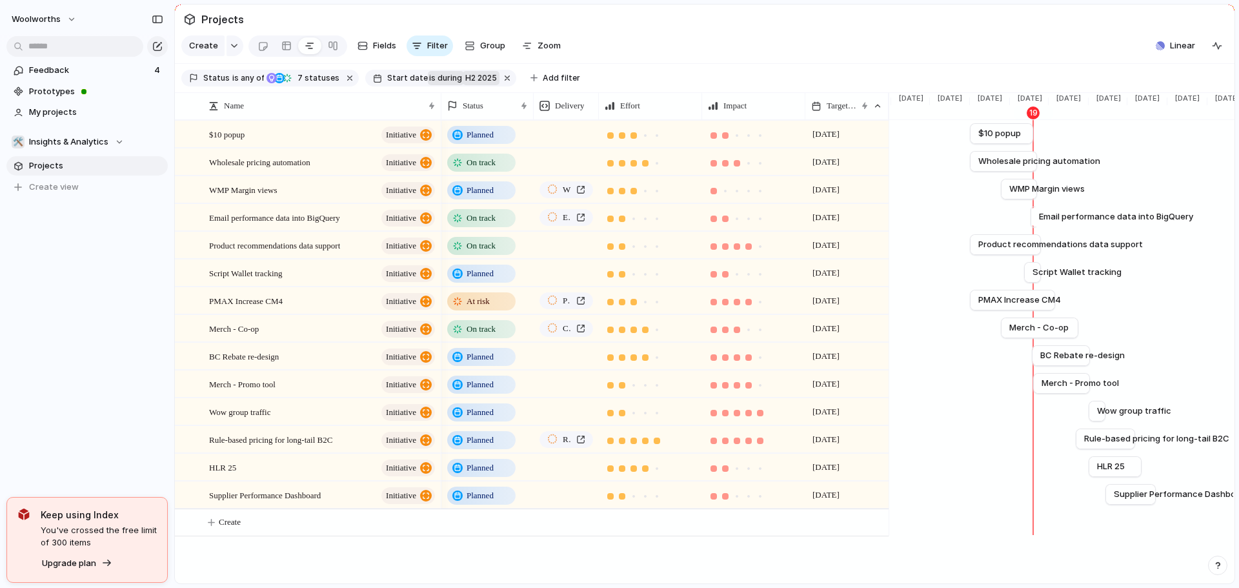
click at [438, 84] on span "during" at bounding box center [449, 78] width 26 height 12
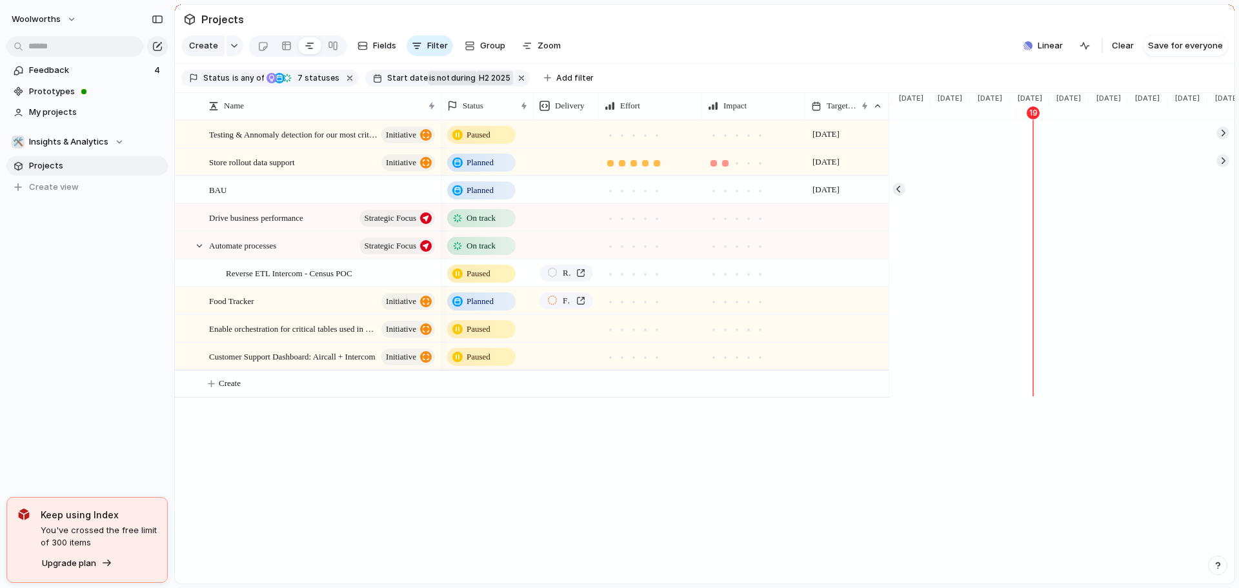
click at [449, 84] on span "during" at bounding box center [462, 78] width 26 height 12
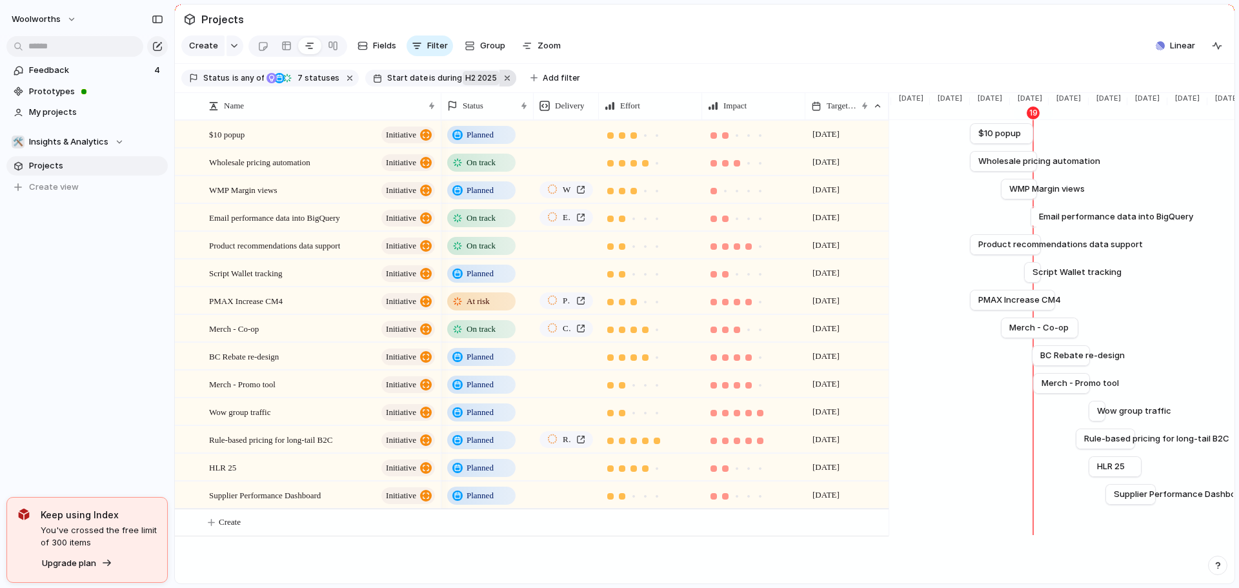
click at [499, 84] on button "button" at bounding box center [507, 78] width 17 height 17
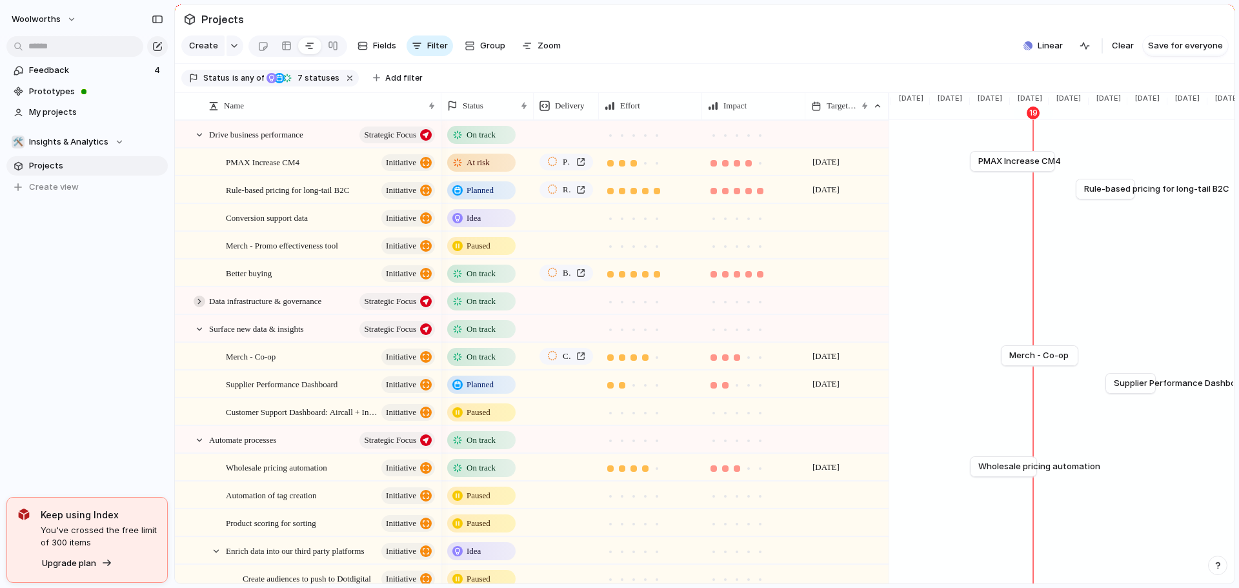
click at [200, 307] on div at bounding box center [200, 302] width 12 height 12
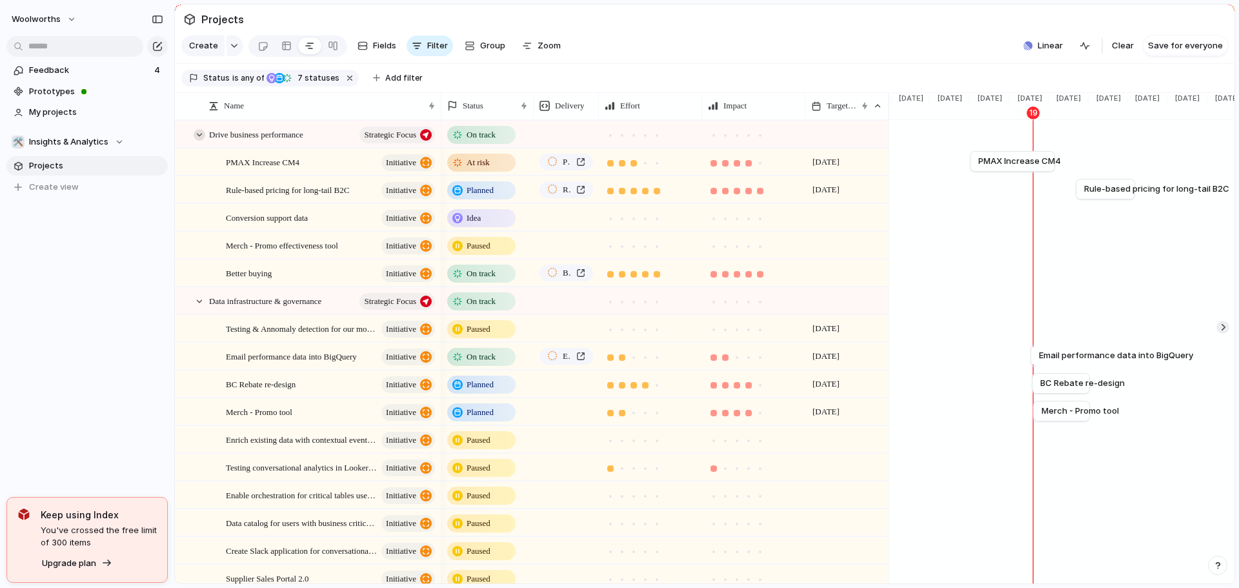
click at [194, 141] on div at bounding box center [200, 135] width 12 height 12
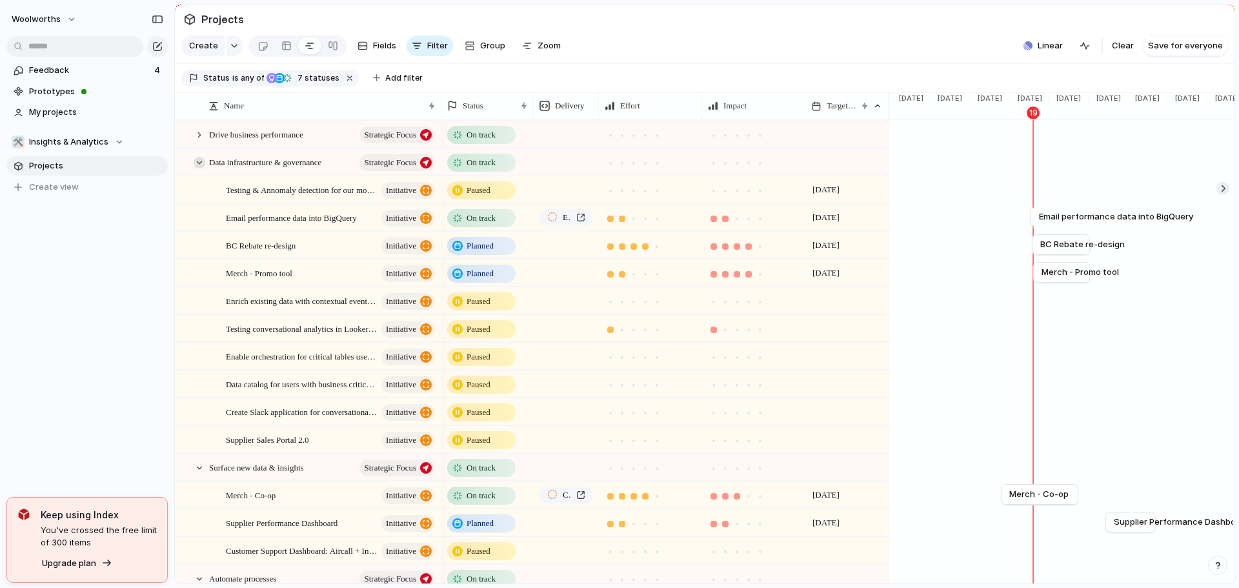
click at [201, 168] on div at bounding box center [200, 163] width 12 height 12
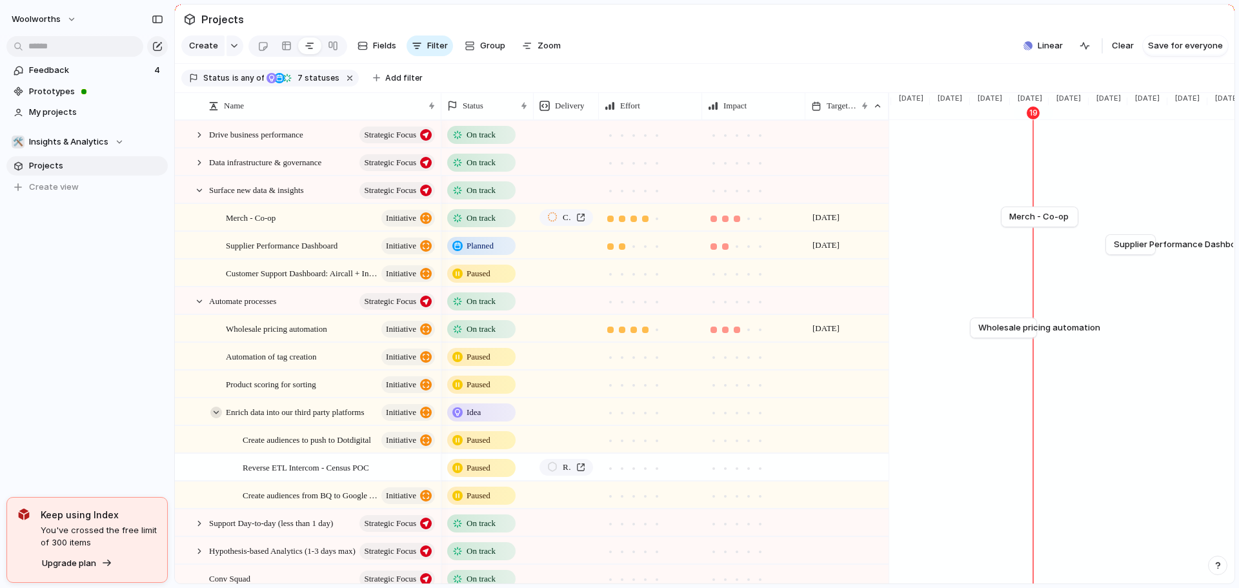
click at [219, 418] on div at bounding box center [216, 413] width 12 height 12
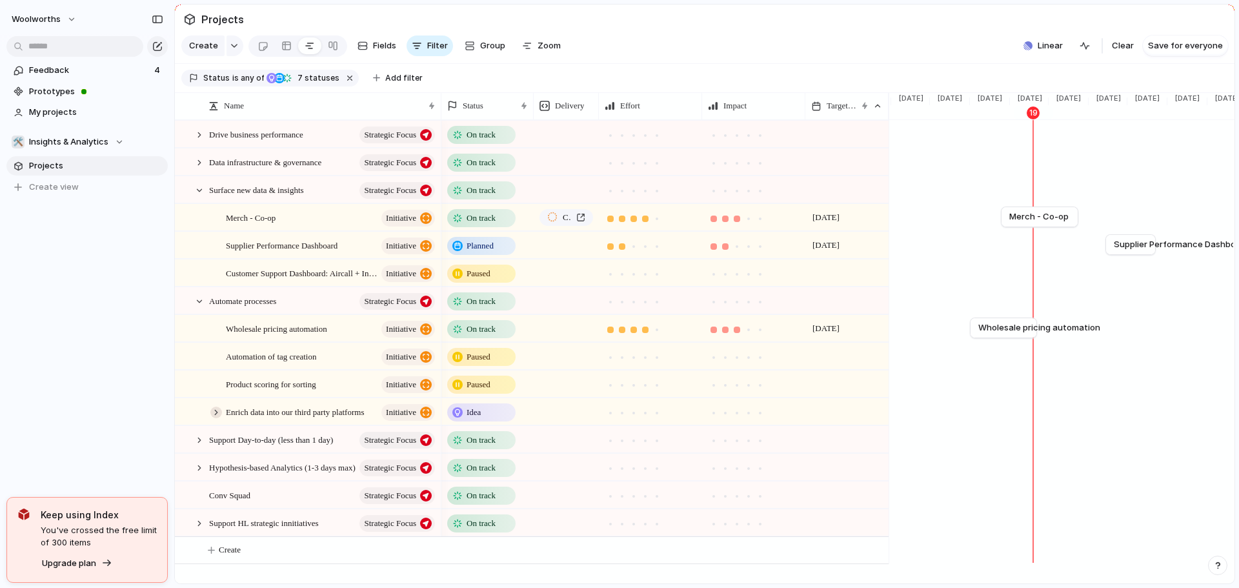
click at [219, 418] on div at bounding box center [216, 413] width 12 height 12
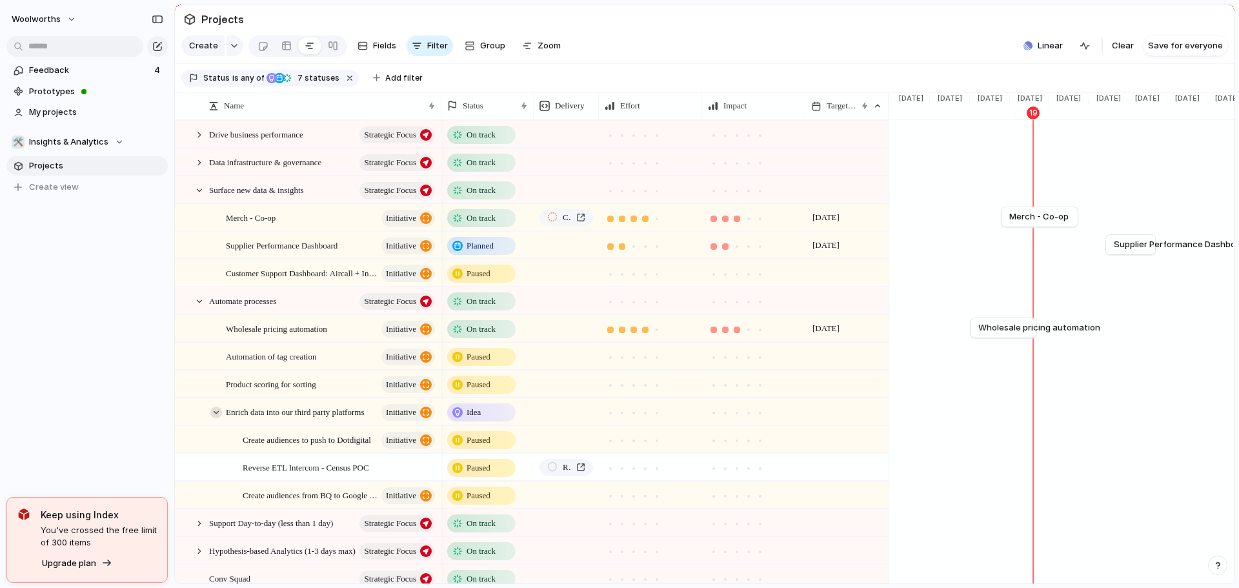
click at [219, 418] on div at bounding box center [216, 413] width 12 height 12
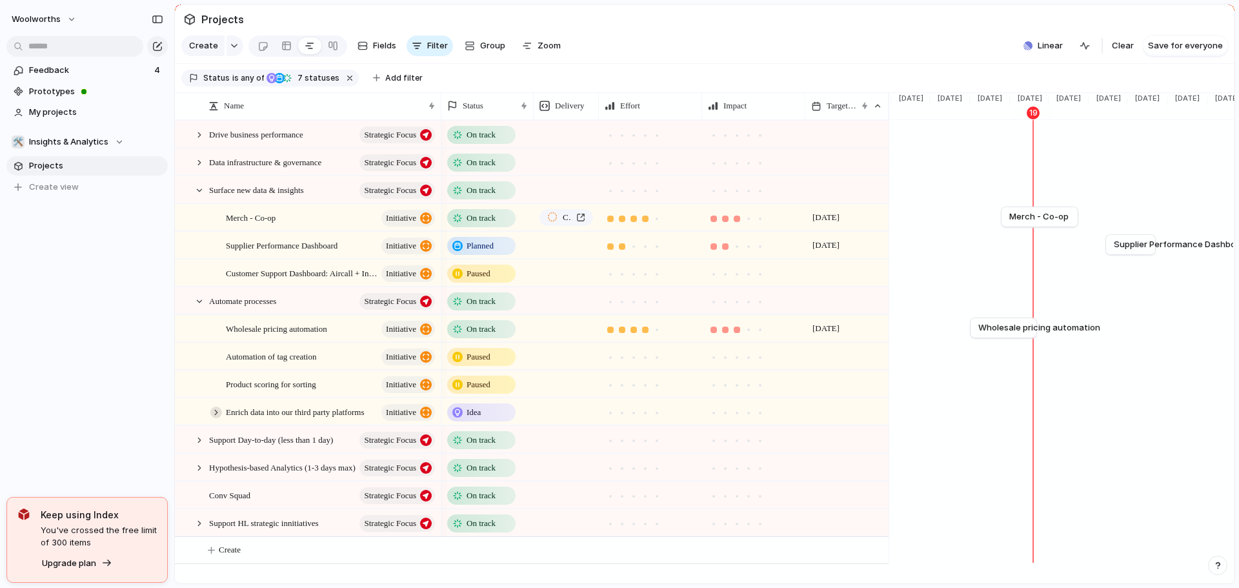
click at [219, 418] on div at bounding box center [216, 413] width 12 height 12
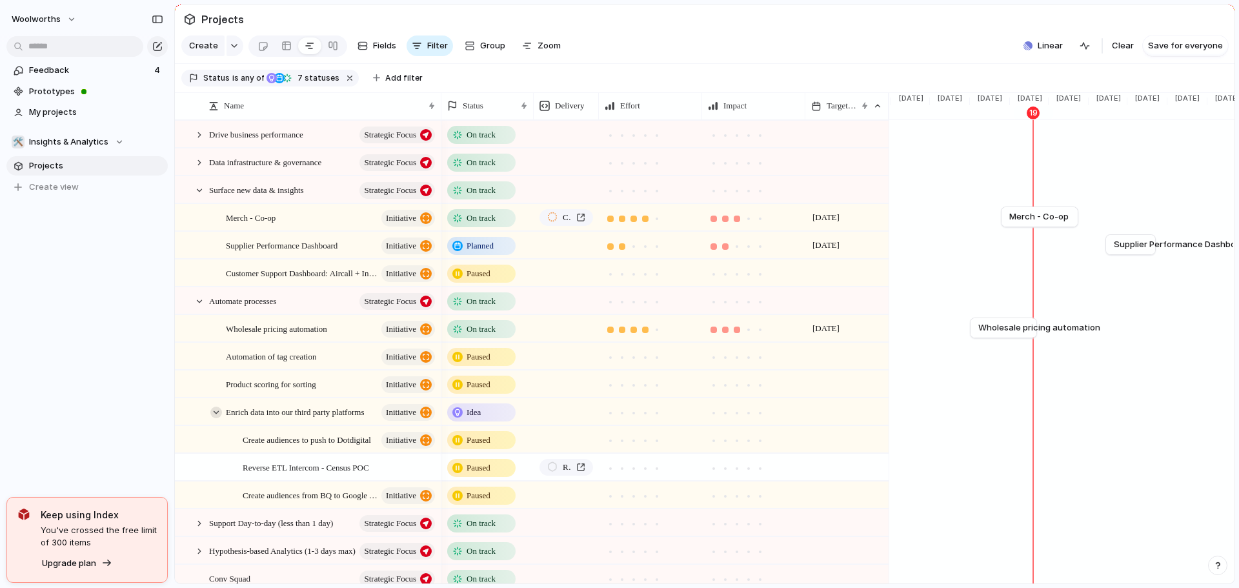
click at [219, 418] on div at bounding box center [216, 413] width 12 height 12
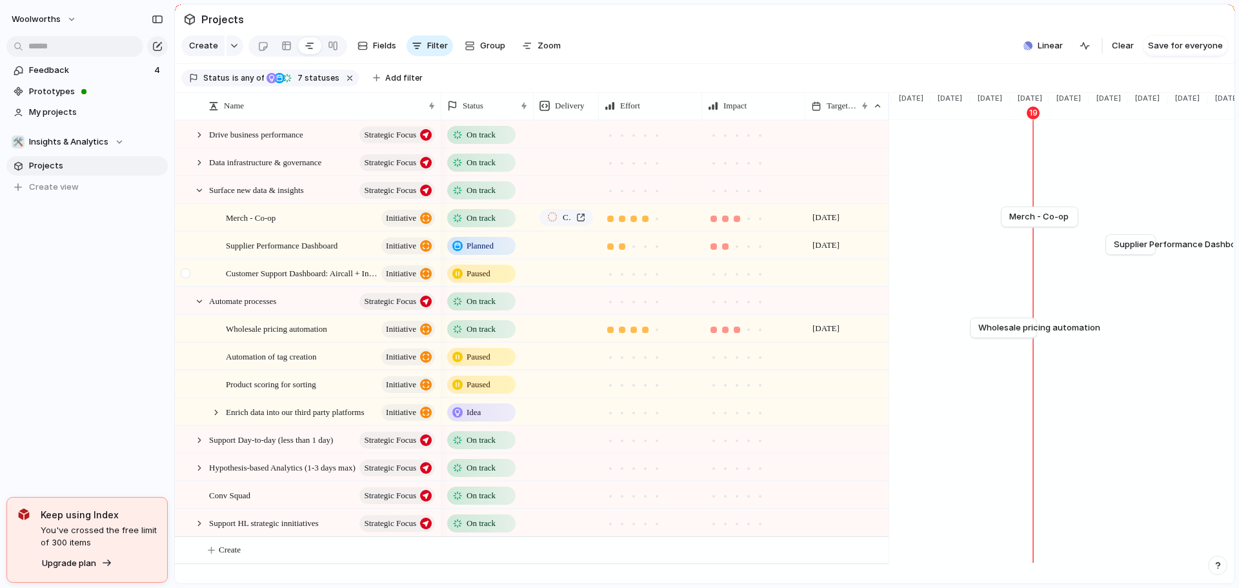
drag, startPoint x: 198, startPoint y: 314, endPoint x: 199, endPoint y: 295, distance: 18.8
click at [198, 307] on div at bounding box center [200, 302] width 12 height 12
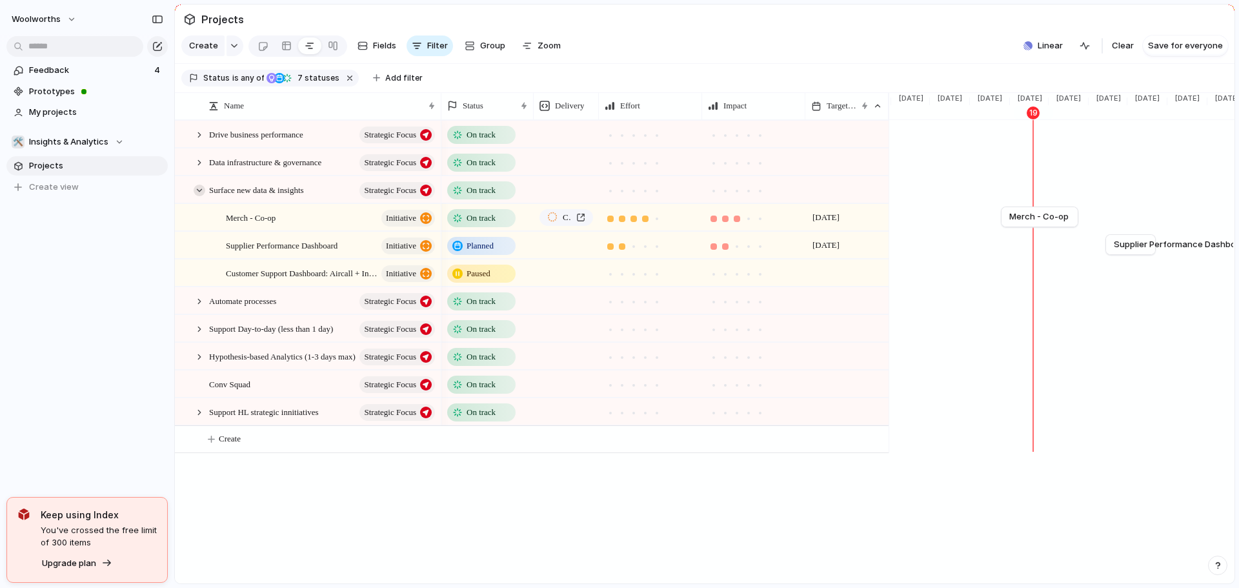
click at [201, 196] on div at bounding box center [200, 191] width 12 height 12
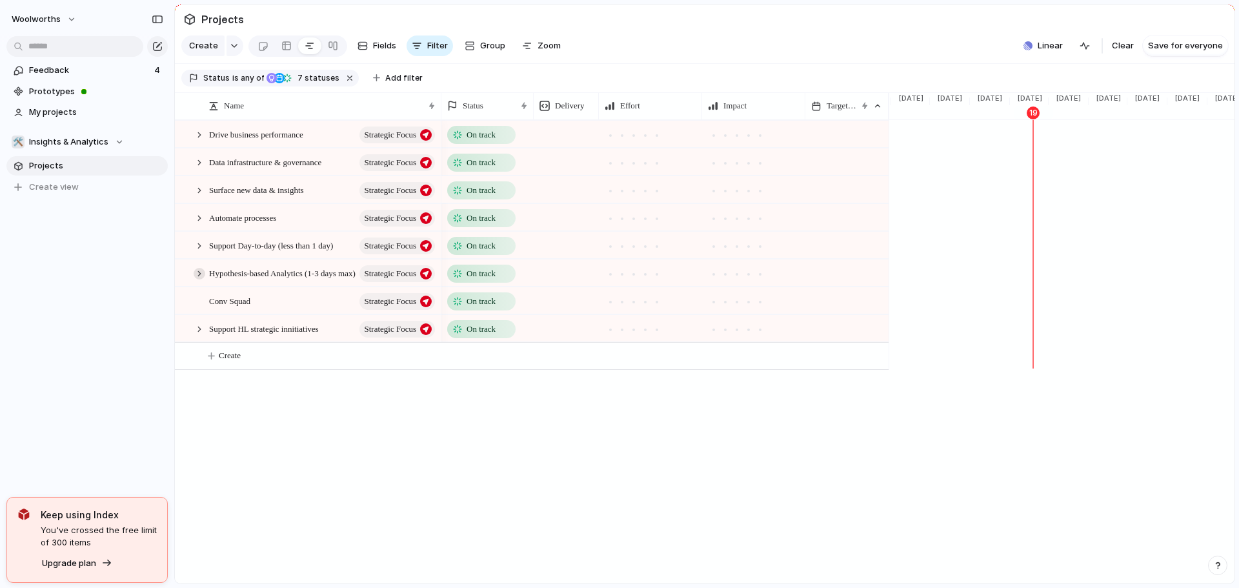
click at [197, 279] on div at bounding box center [200, 274] width 12 height 12
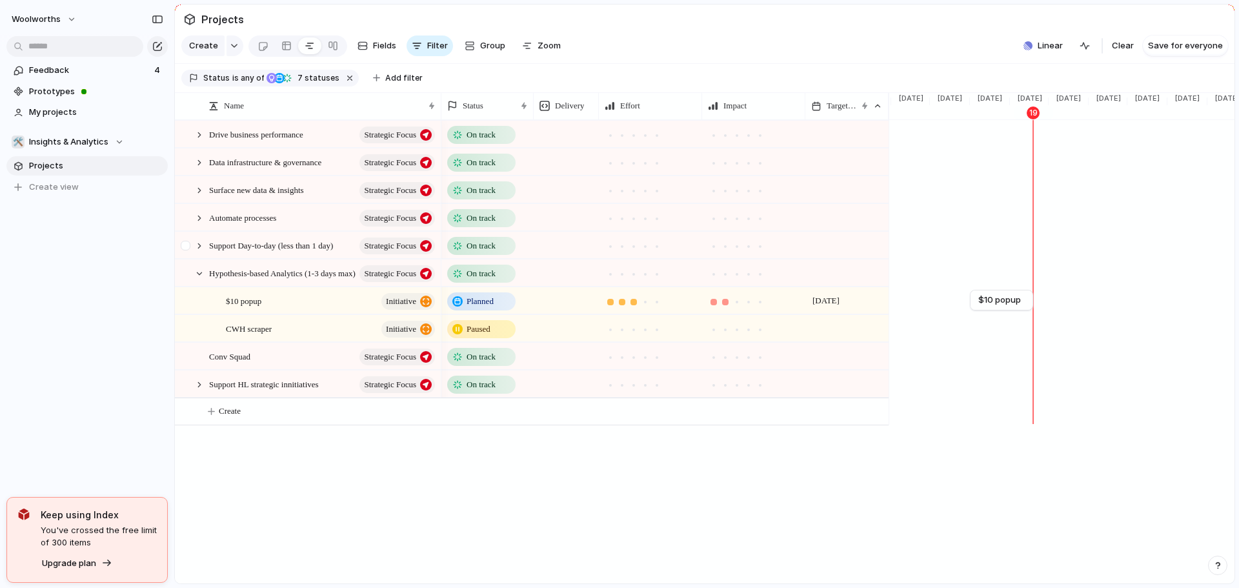
click at [197, 265] on div at bounding box center [187, 249] width 23 height 35
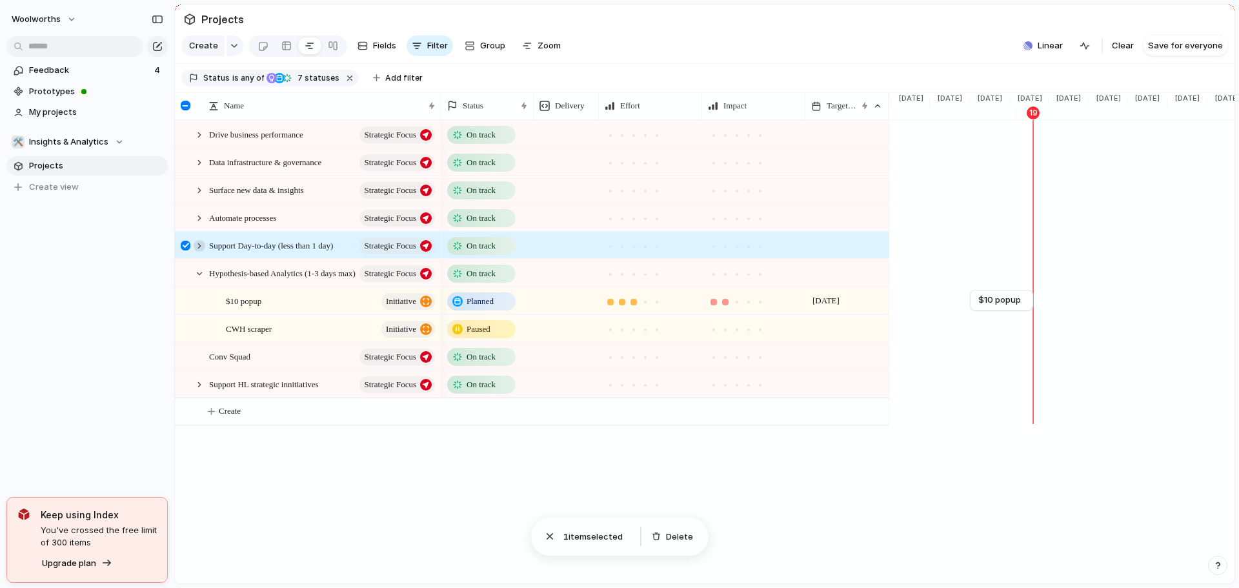
click at [197, 252] on div at bounding box center [200, 246] width 12 height 12
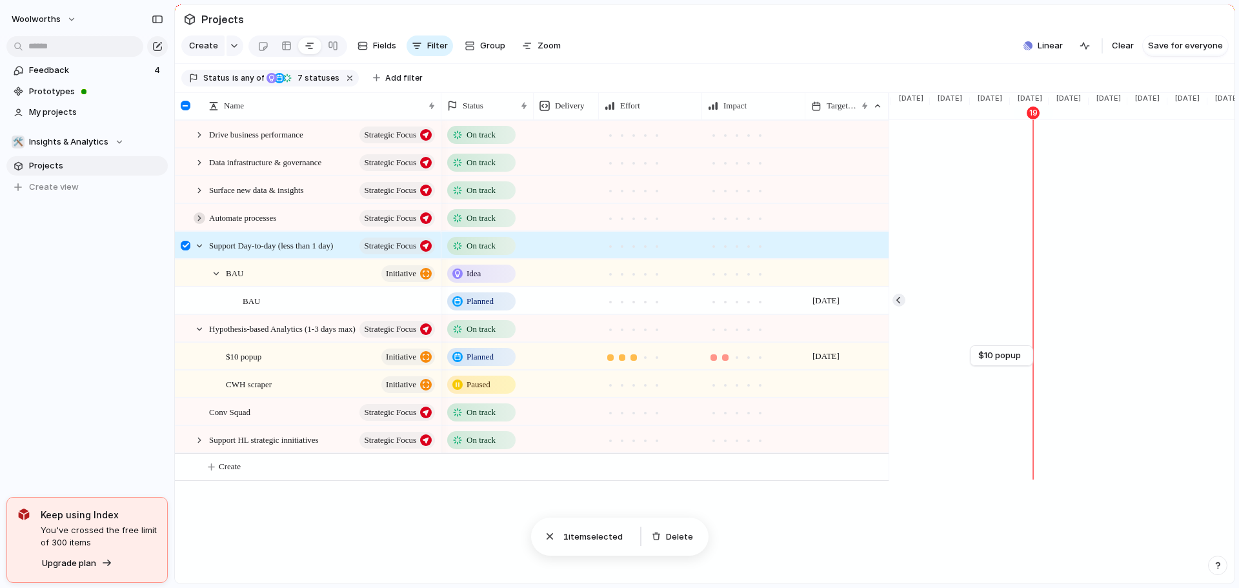
click at [197, 224] on div at bounding box center [200, 218] width 12 height 12
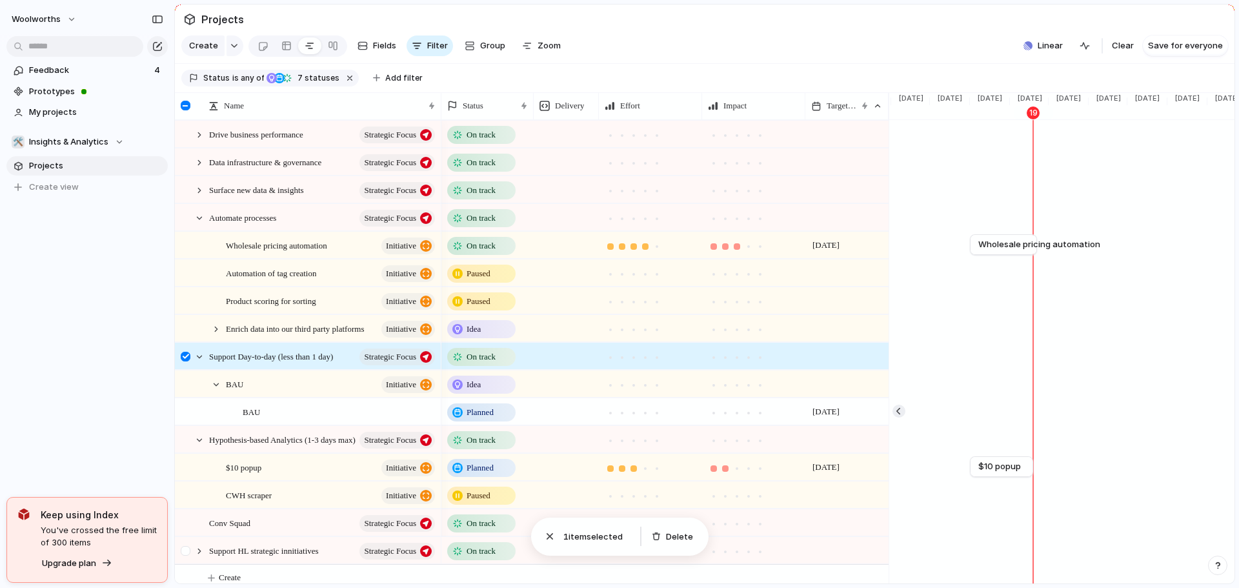
click at [203, 555] on div at bounding box center [193, 551] width 35 height 26
click at [203, 557] on div at bounding box center [200, 551] width 12 height 12
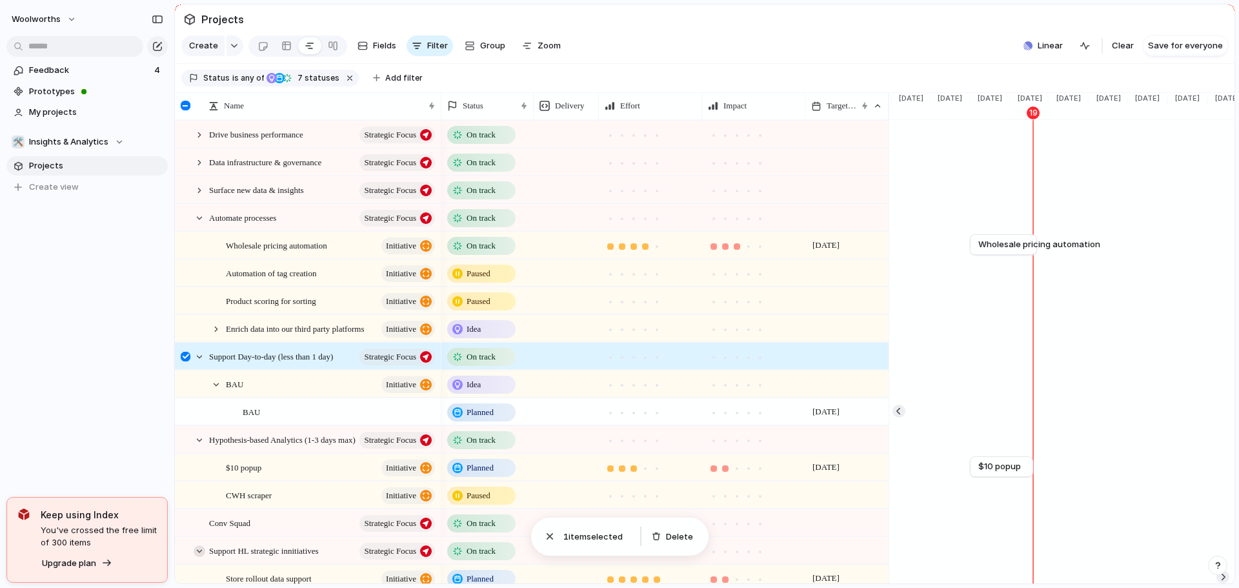
click at [197, 557] on div at bounding box center [200, 551] width 12 height 12
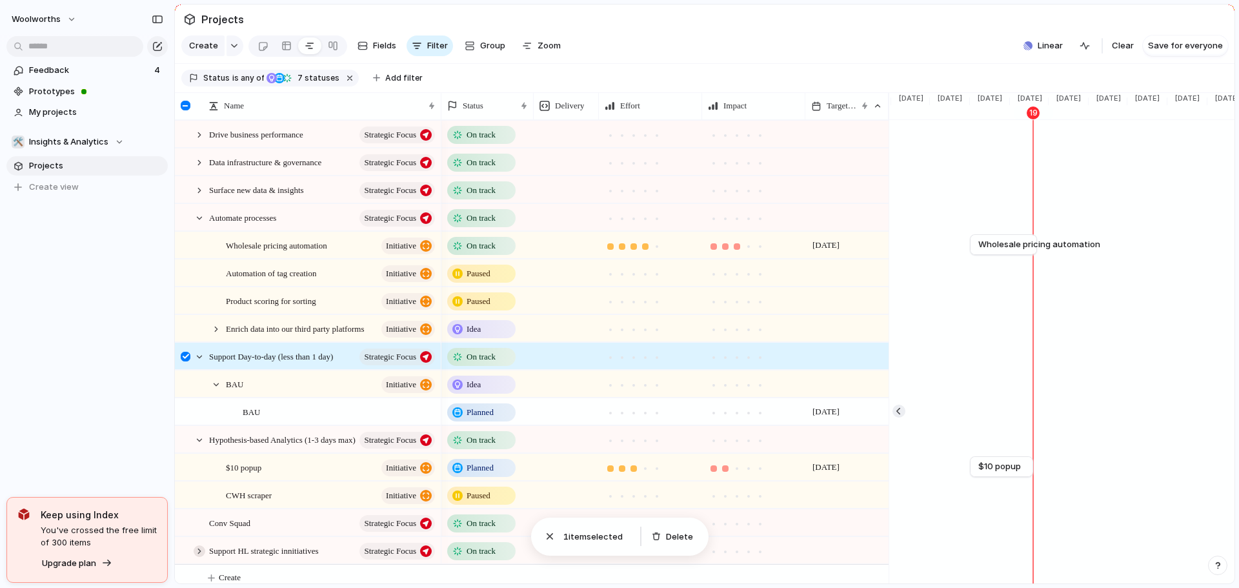
click at [197, 557] on div at bounding box center [200, 551] width 12 height 12
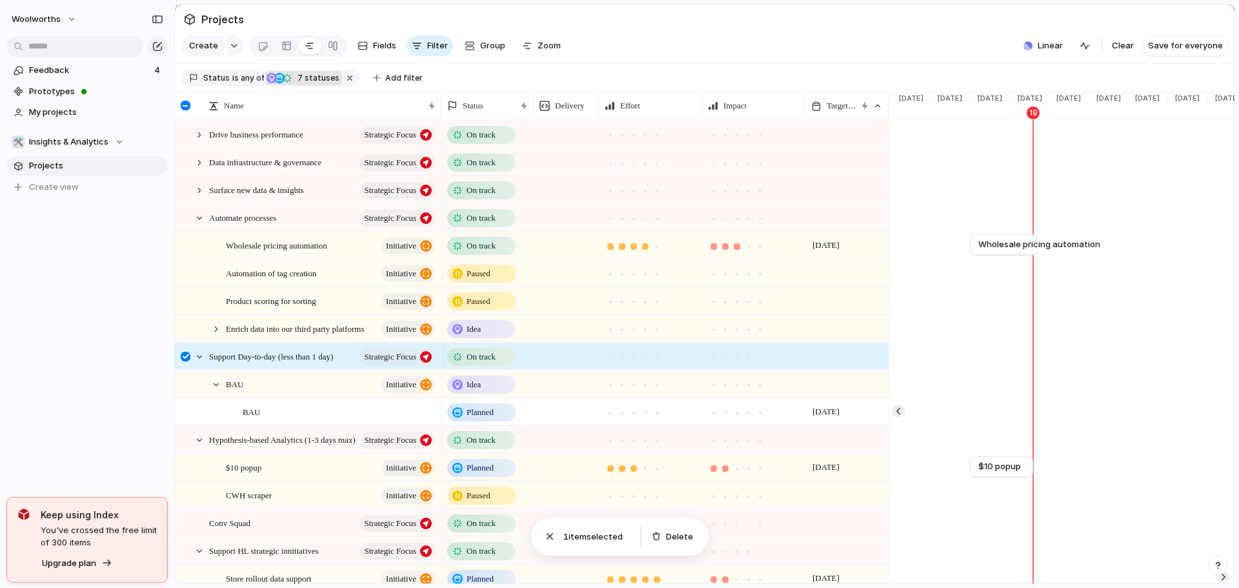
click at [317, 83] on span "7 statuses" at bounding box center [317, 78] width 46 height 12
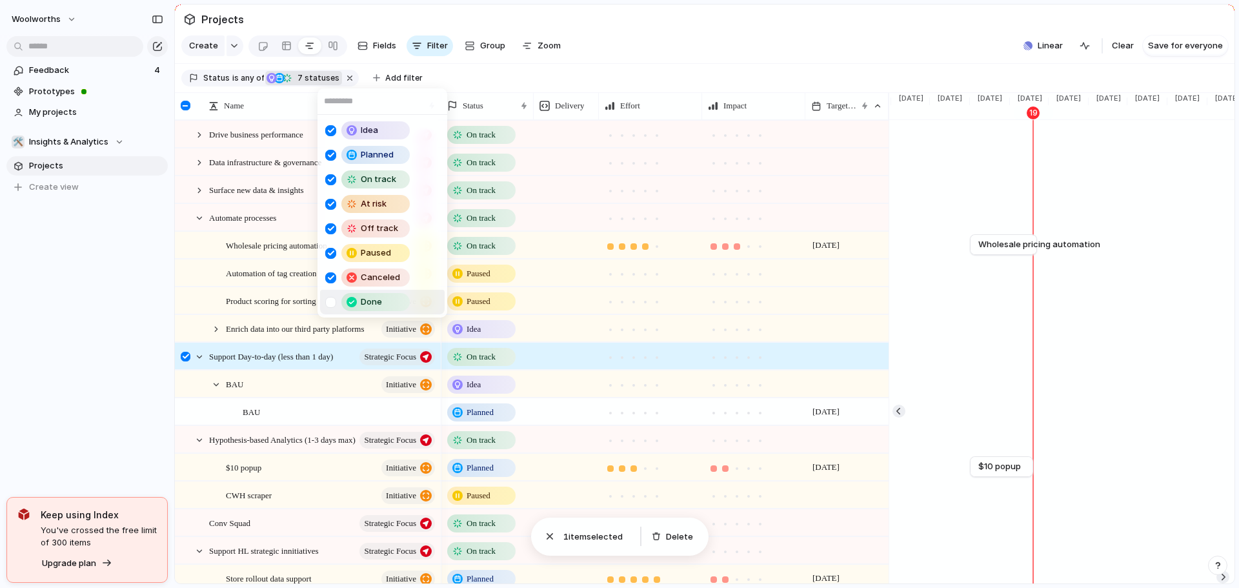
click at [331, 302] on div at bounding box center [330, 302] width 11 height 11
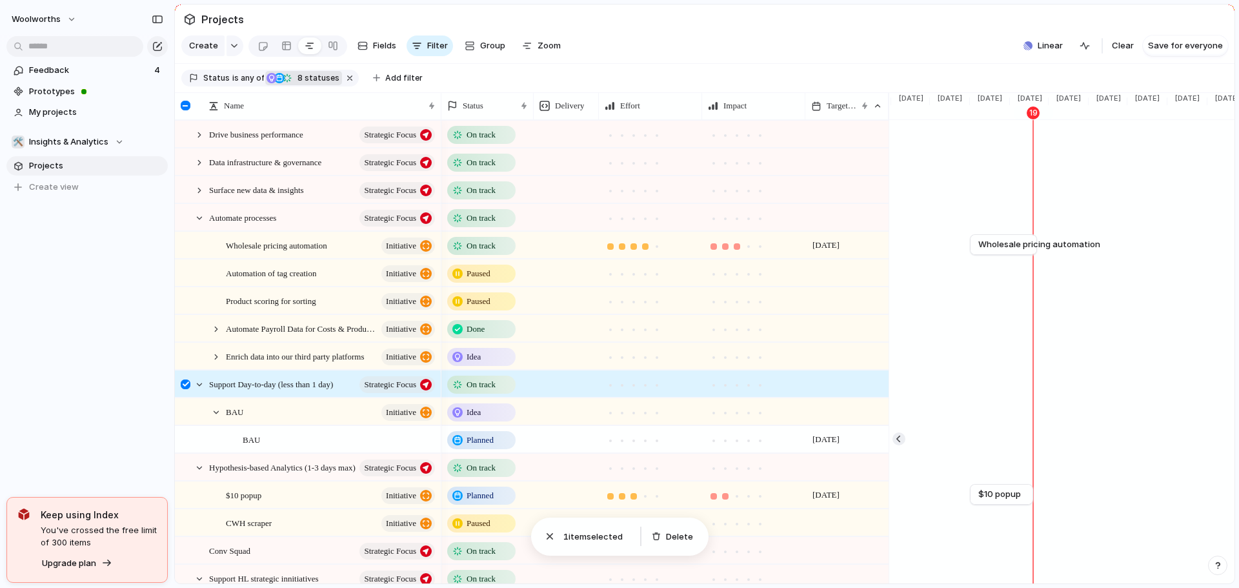
click at [144, 441] on div "Idea Planned On track At risk Off track Paused Canceled Done" at bounding box center [619, 294] width 1239 height 588
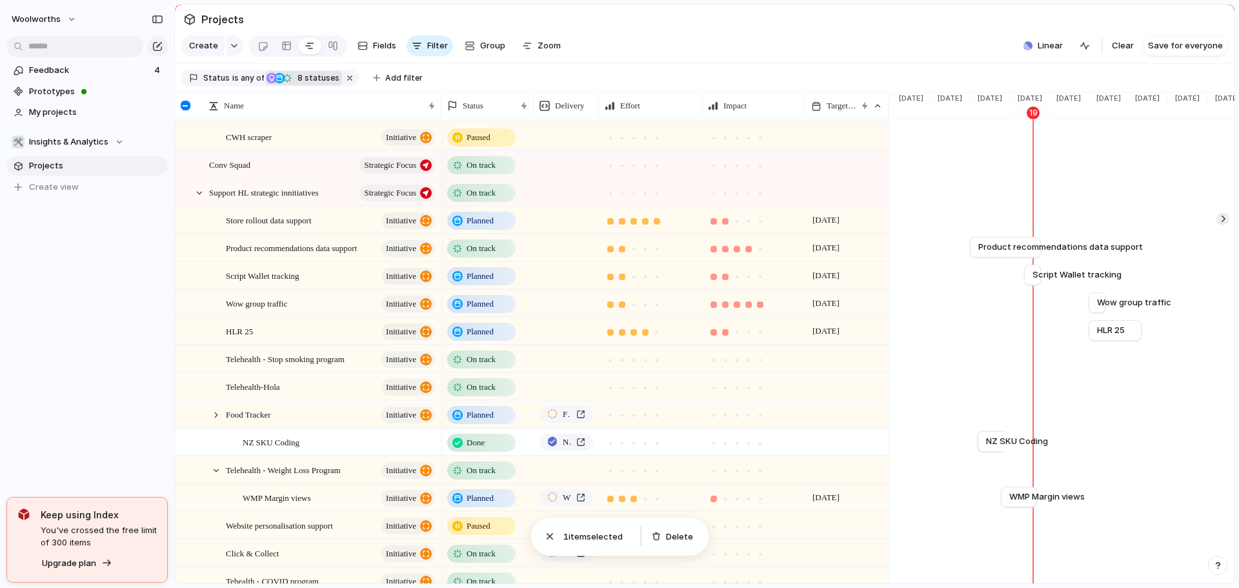
scroll to position [312, 0]
